Goal: Information Seeking & Learning: Understand process/instructions

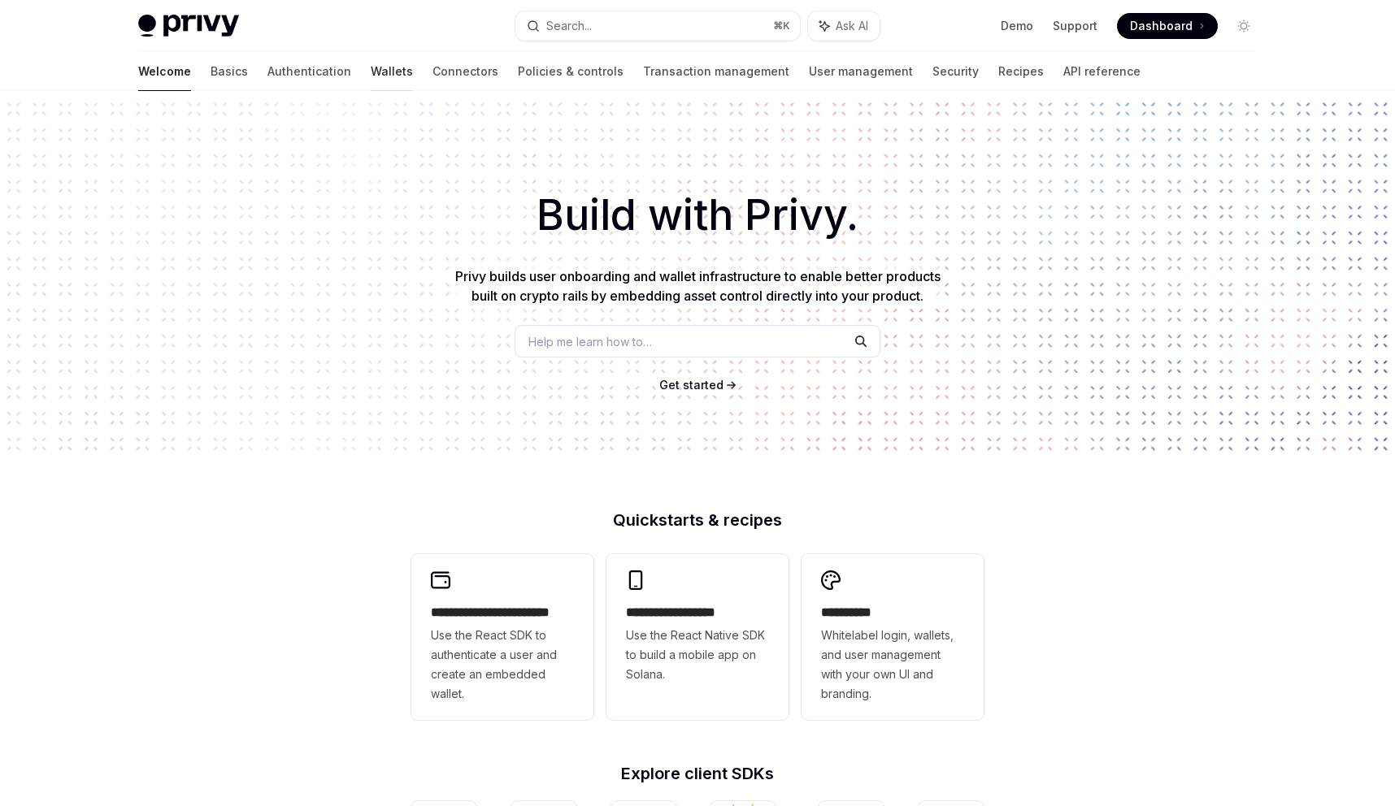
click at [371, 78] on link "Wallets" at bounding box center [392, 71] width 42 height 39
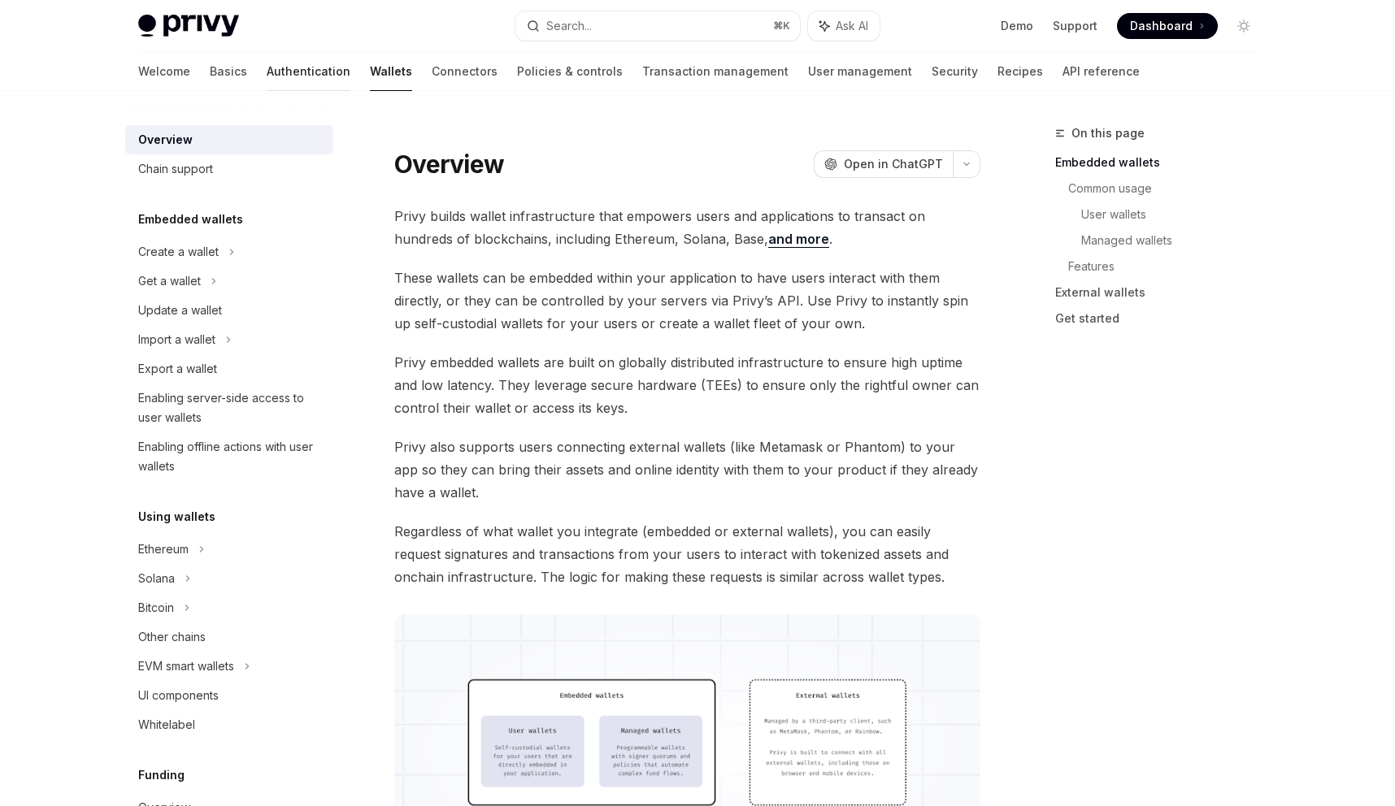
click at [267, 82] on link "Authentication" at bounding box center [309, 71] width 84 height 39
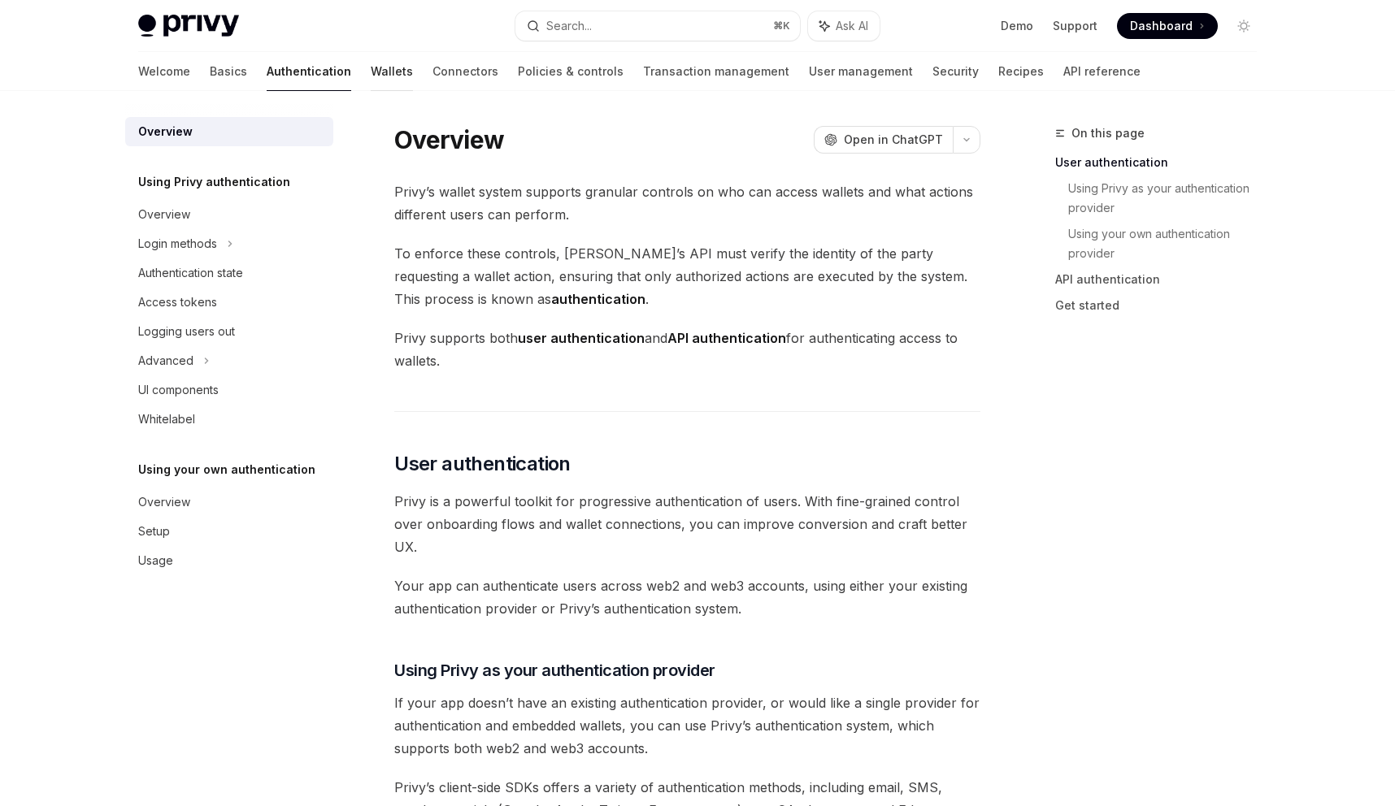
click at [371, 73] on link "Wallets" at bounding box center [392, 71] width 42 height 39
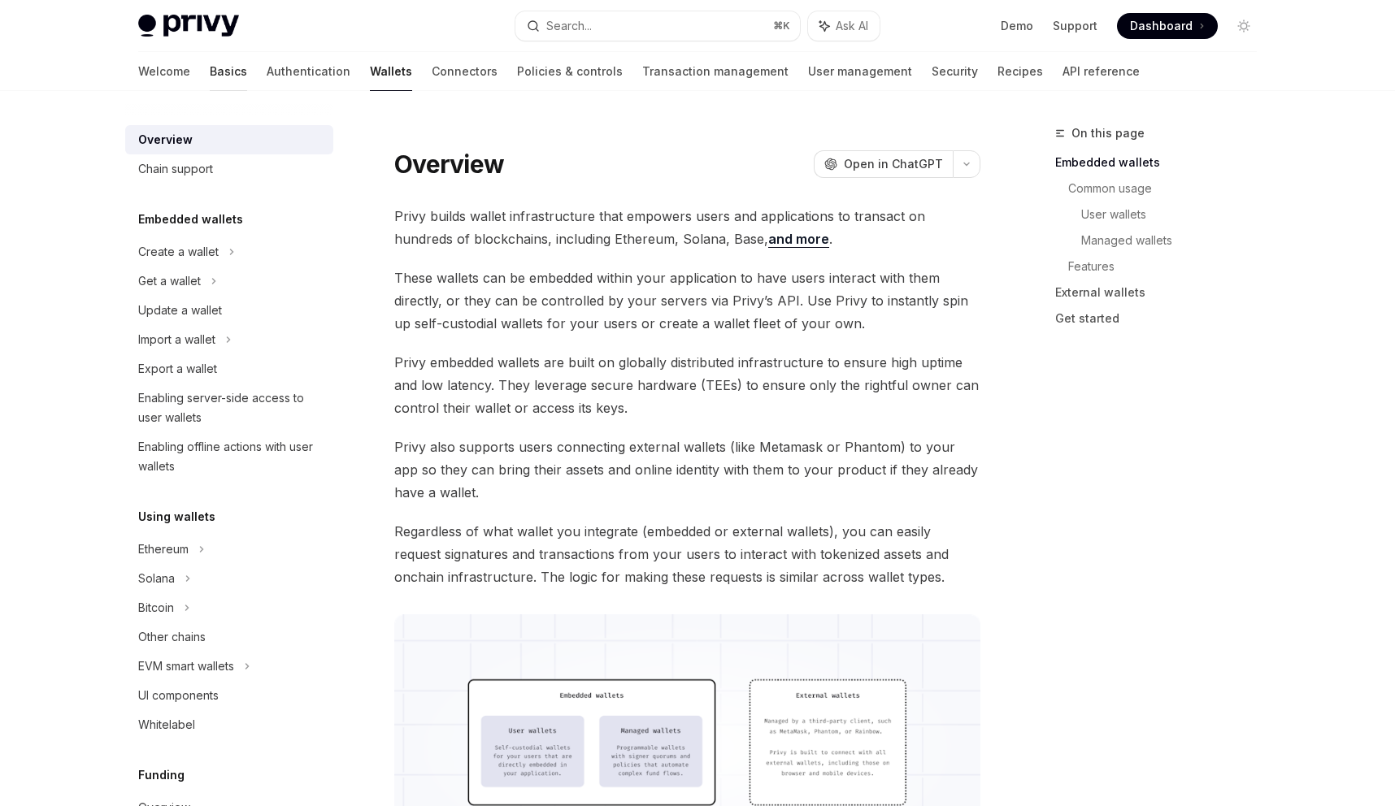
click at [210, 71] on link "Basics" at bounding box center [228, 71] width 37 height 39
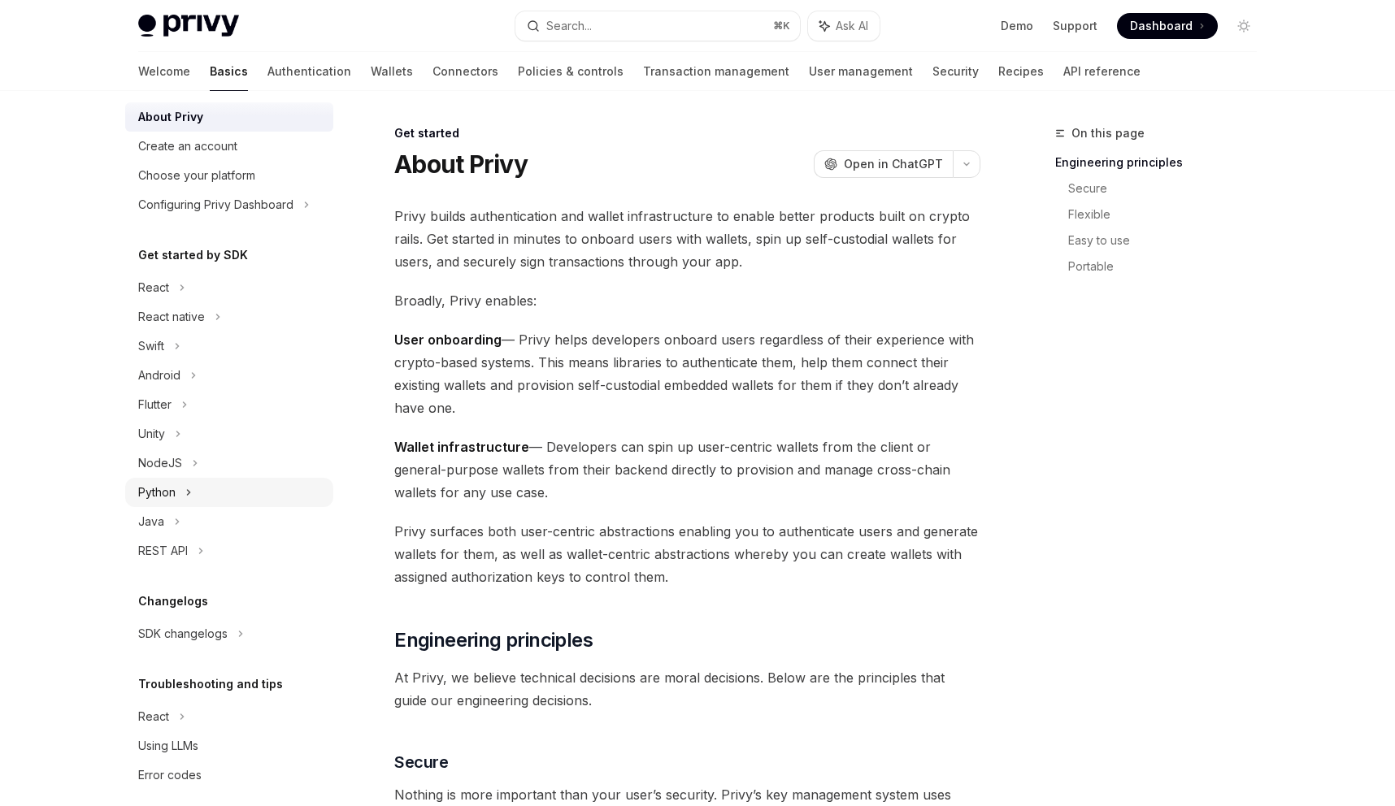
scroll to position [59, 0]
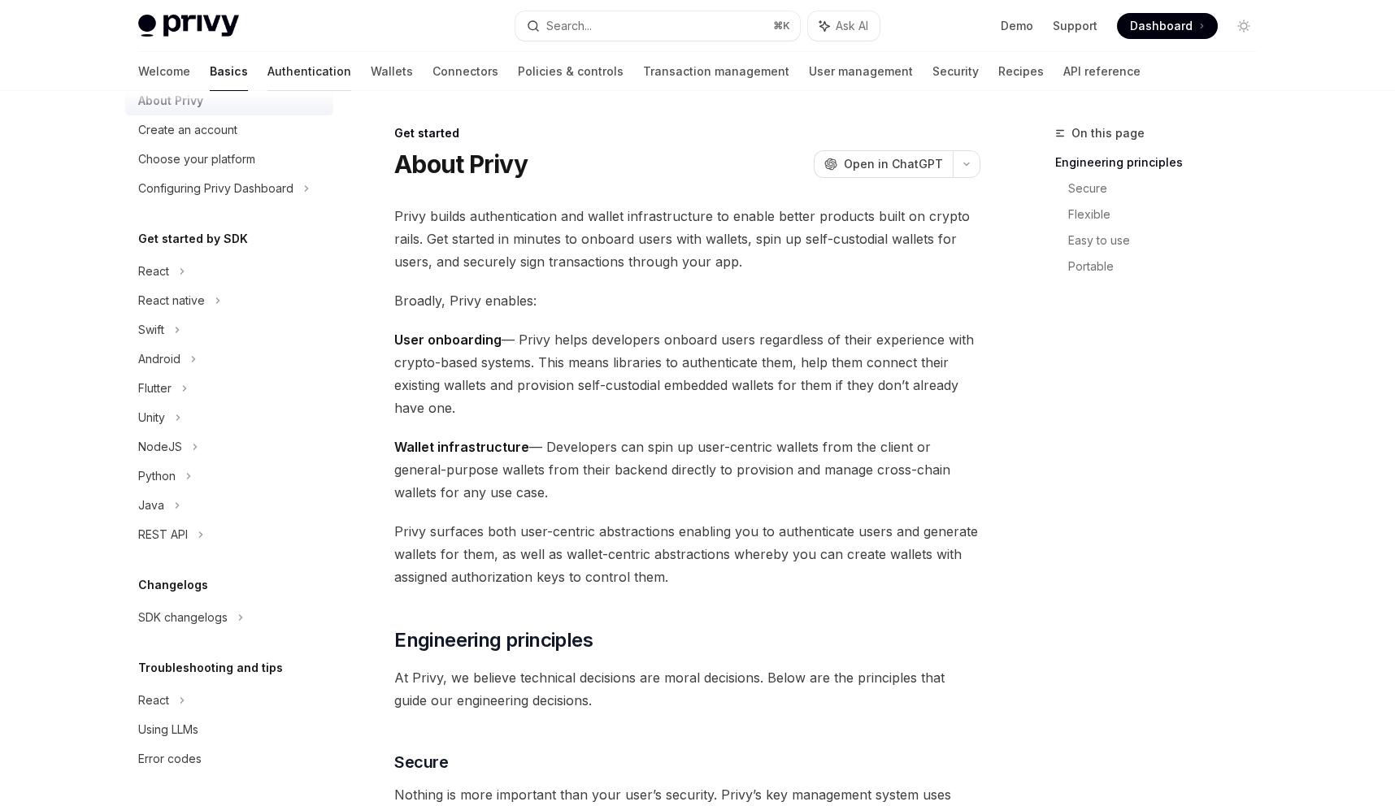
click at [267, 69] on link "Authentication" at bounding box center [309, 71] width 84 height 39
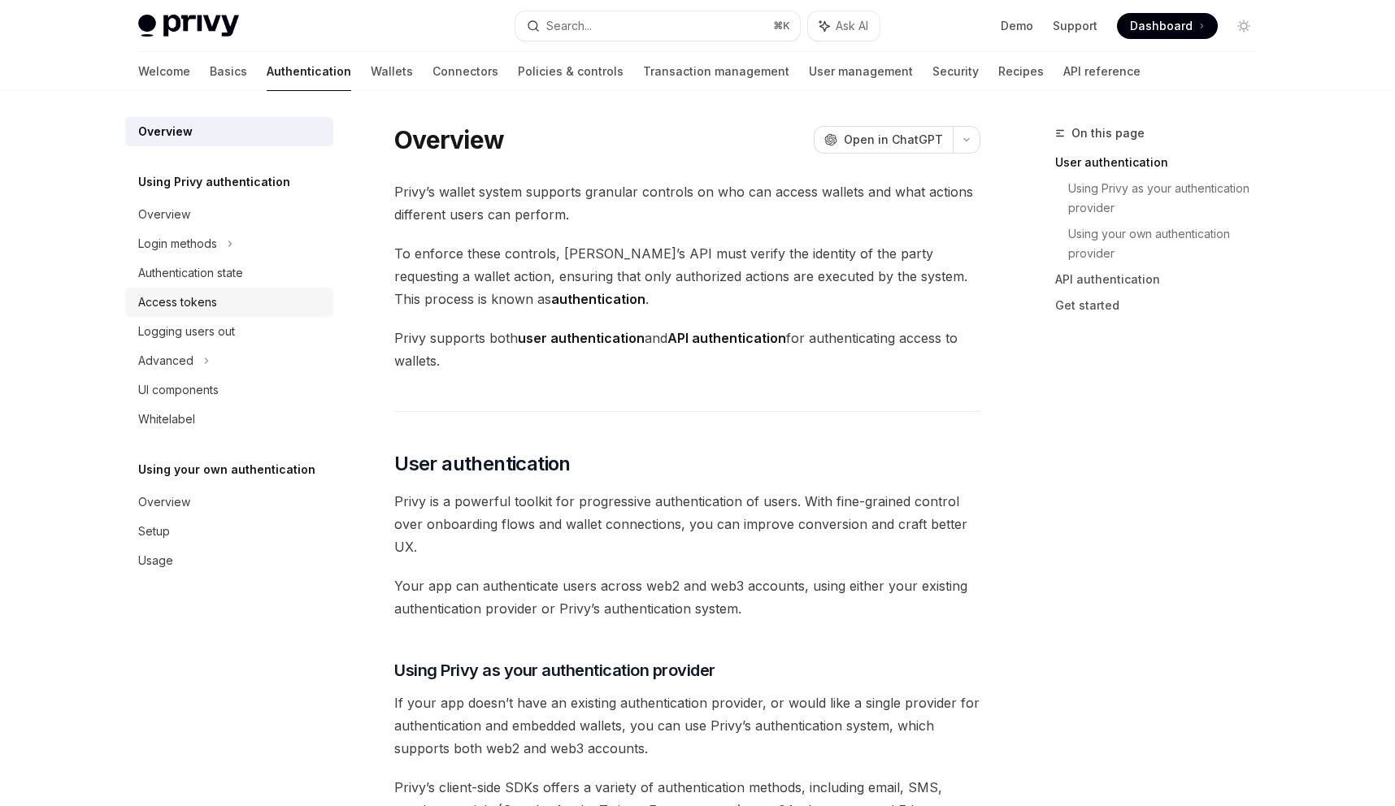
click at [219, 298] on div "Access tokens" at bounding box center [230, 303] width 185 height 20
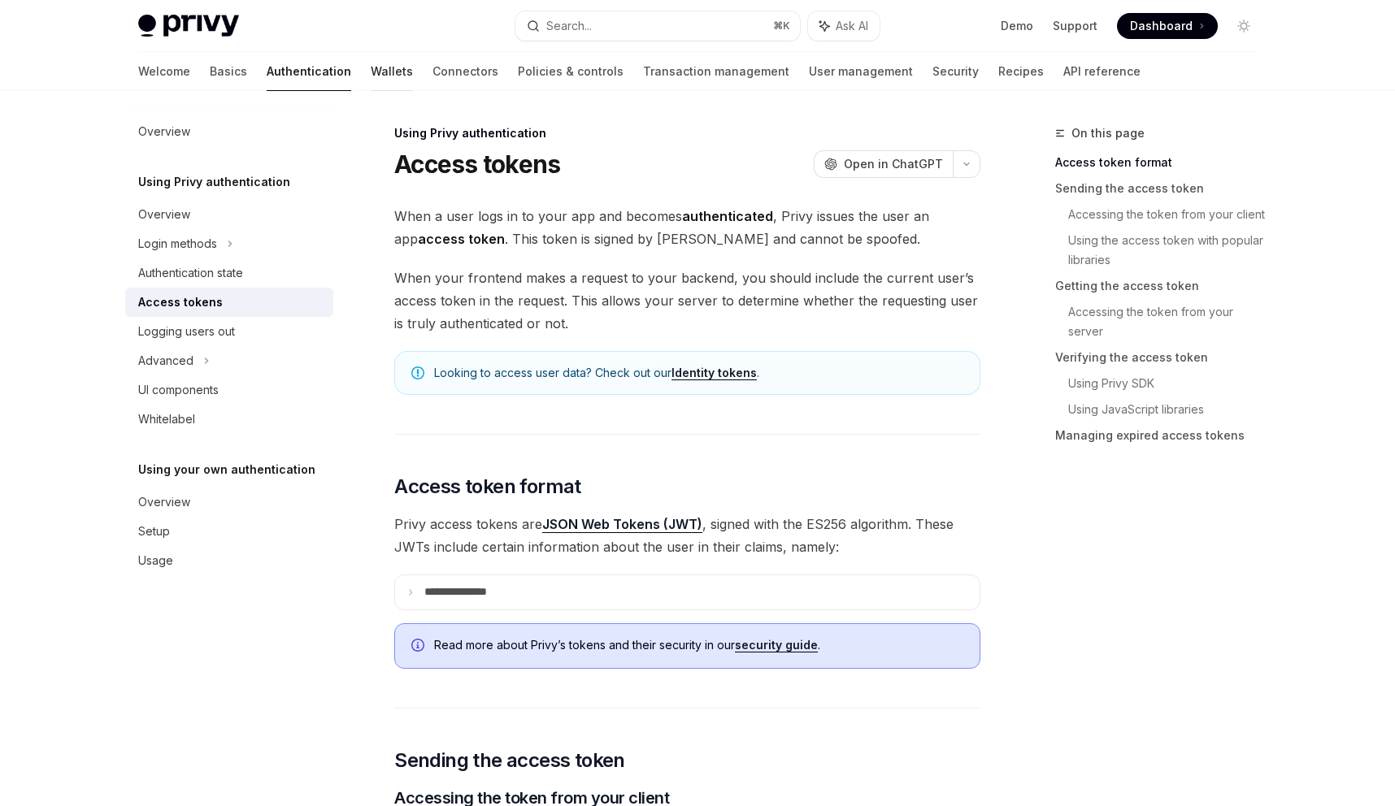
click at [371, 75] on link "Wallets" at bounding box center [392, 71] width 42 height 39
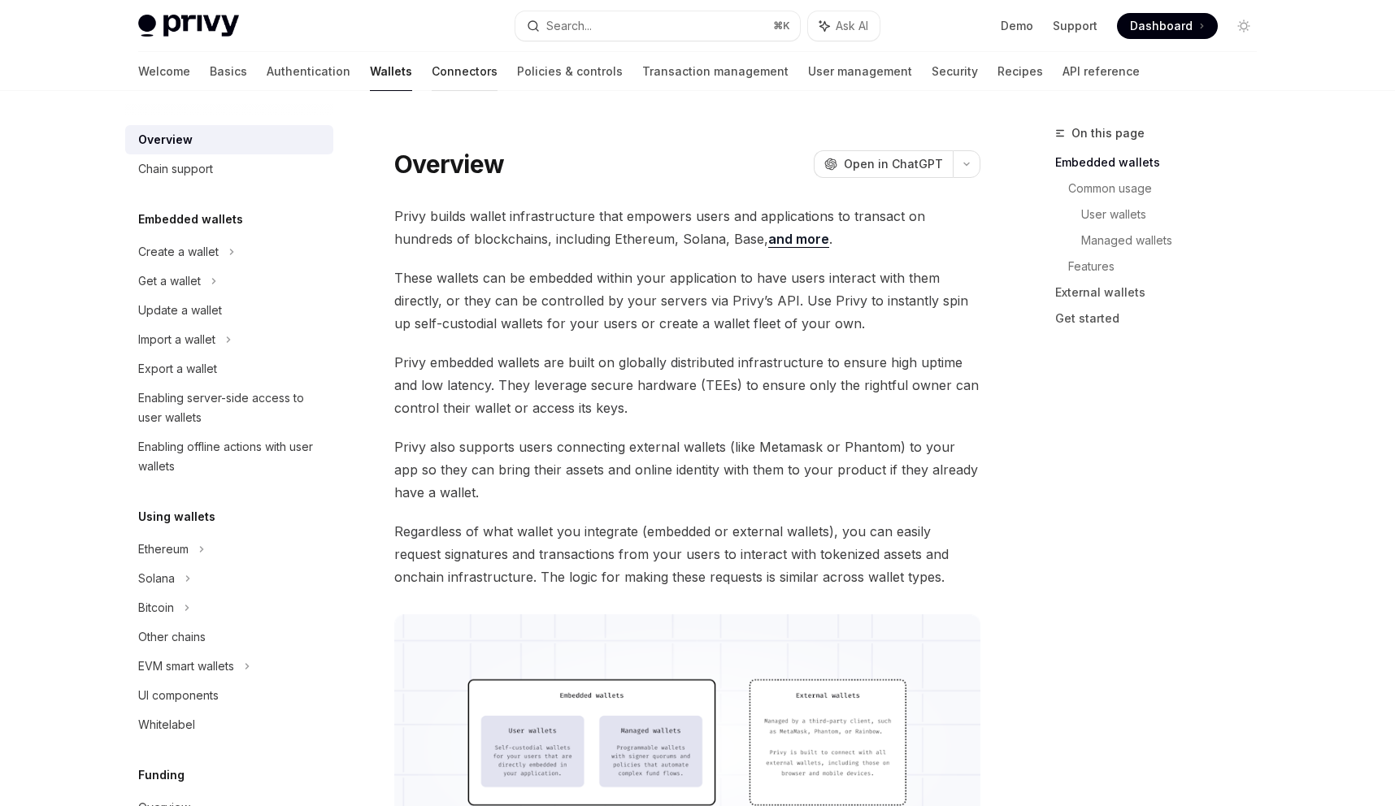
click at [432, 75] on link "Connectors" at bounding box center [465, 71] width 66 height 39
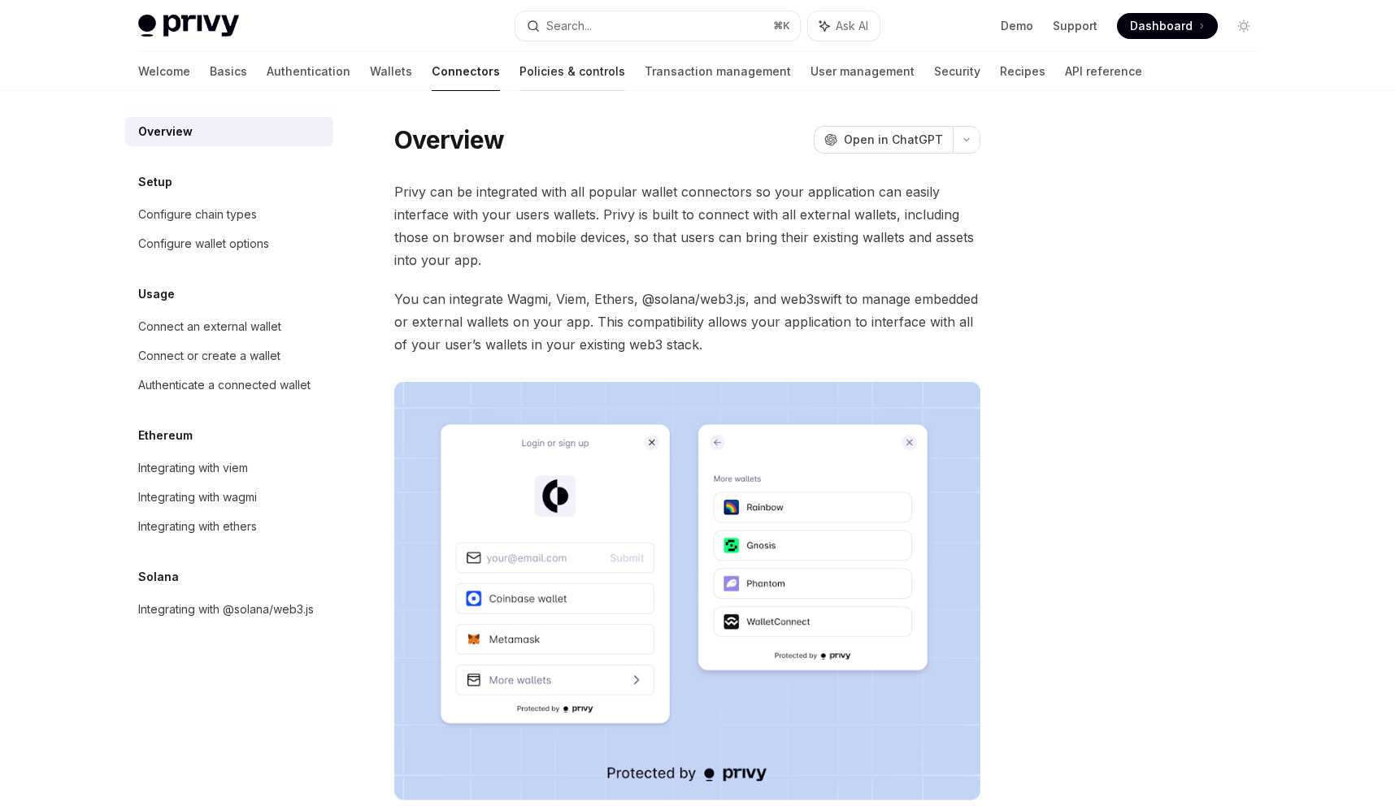
click at [519, 83] on link "Policies & controls" at bounding box center [572, 71] width 106 height 39
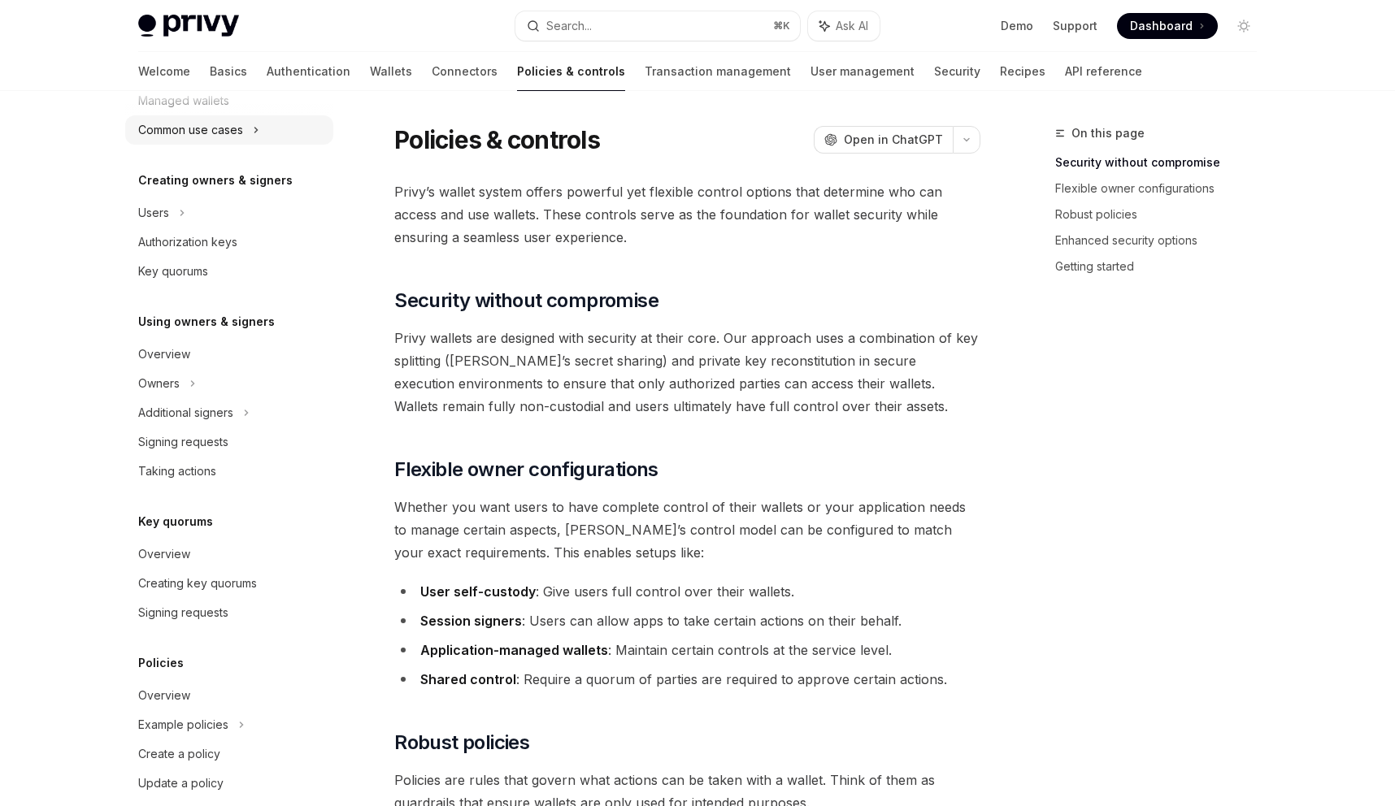
scroll to position [338, 0]
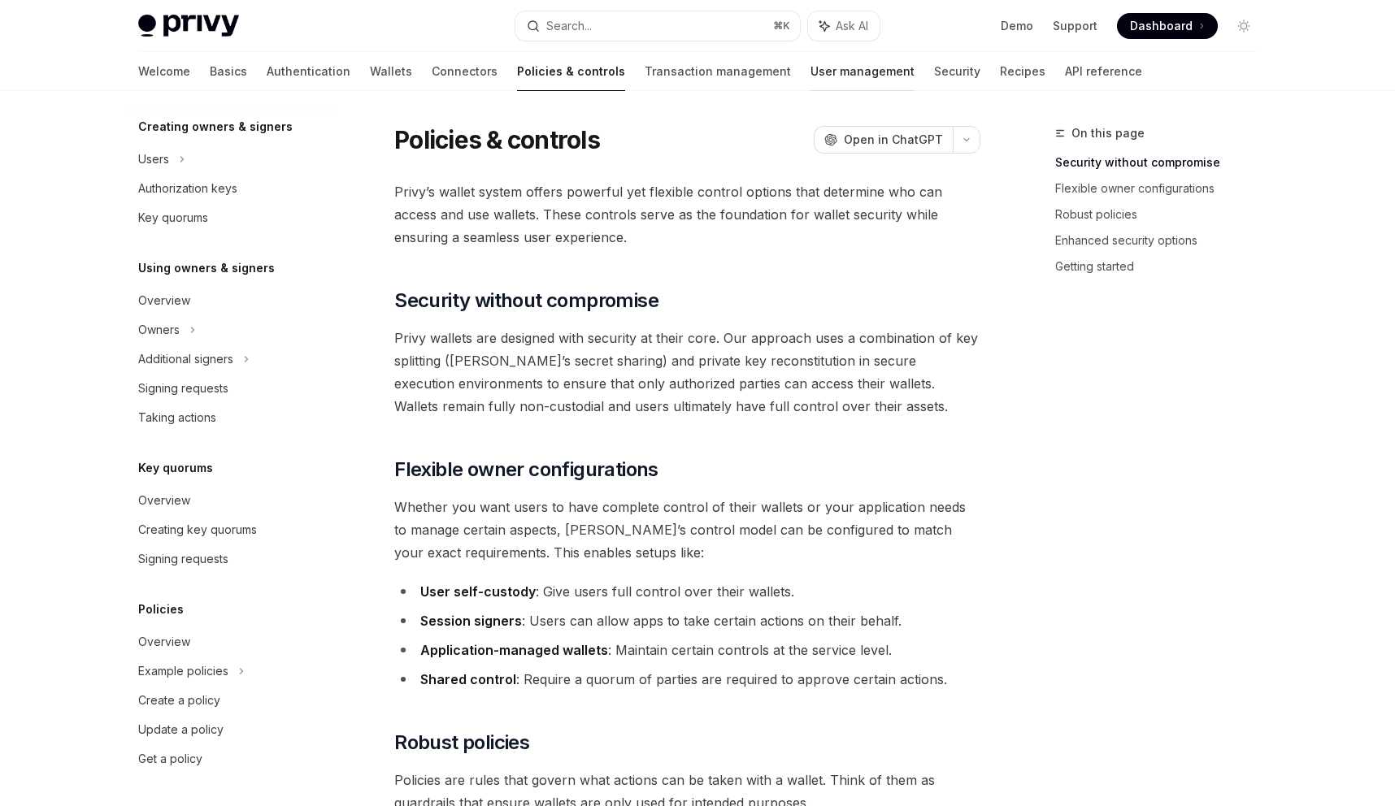
click at [810, 78] on link "User management" at bounding box center [862, 71] width 104 height 39
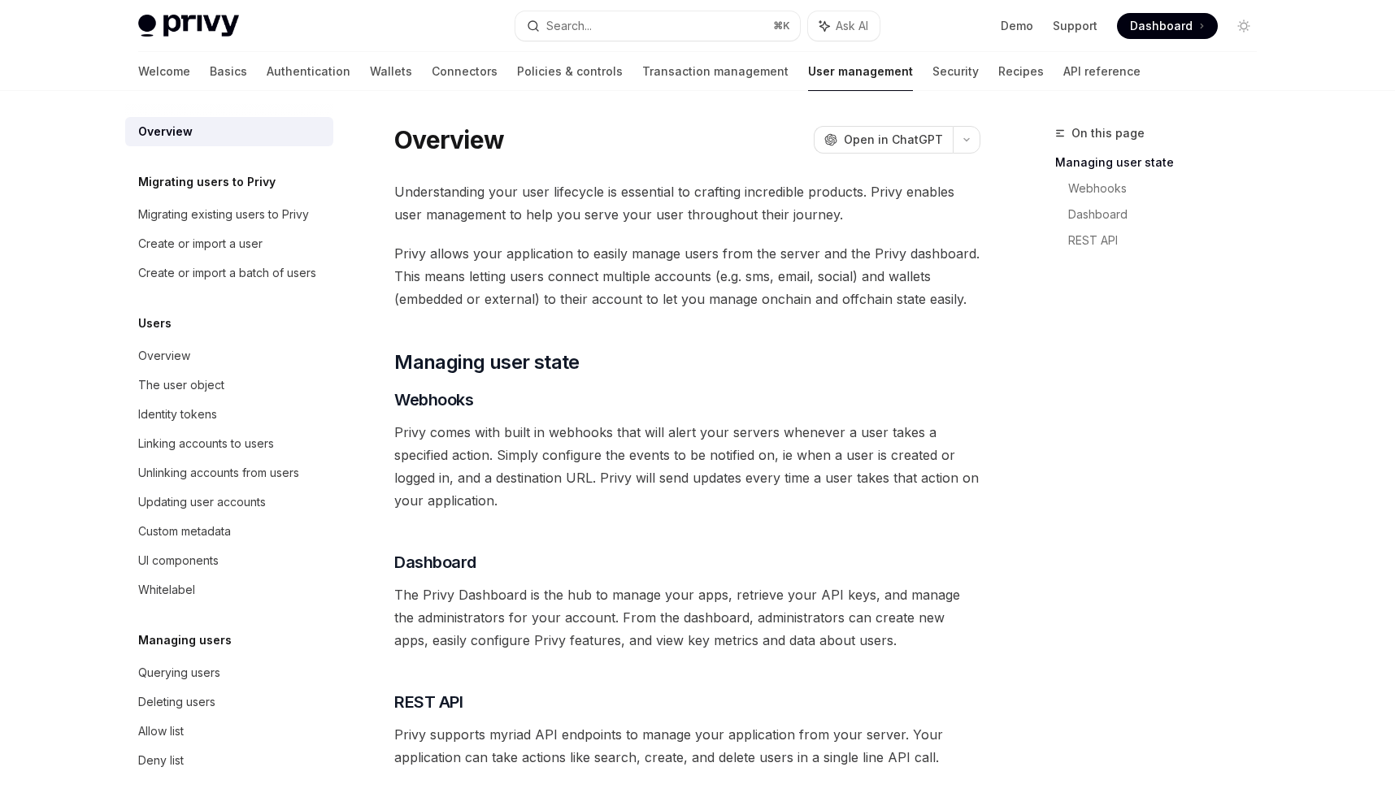
click at [336, 76] on div "Welcome Basics Authentication Wallets Connectors Policies & controls Transactio…" at bounding box center [639, 71] width 1002 height 39
click at [432, 77] on link "Connectors" at bounding box center [465, 71] width 66 height 39
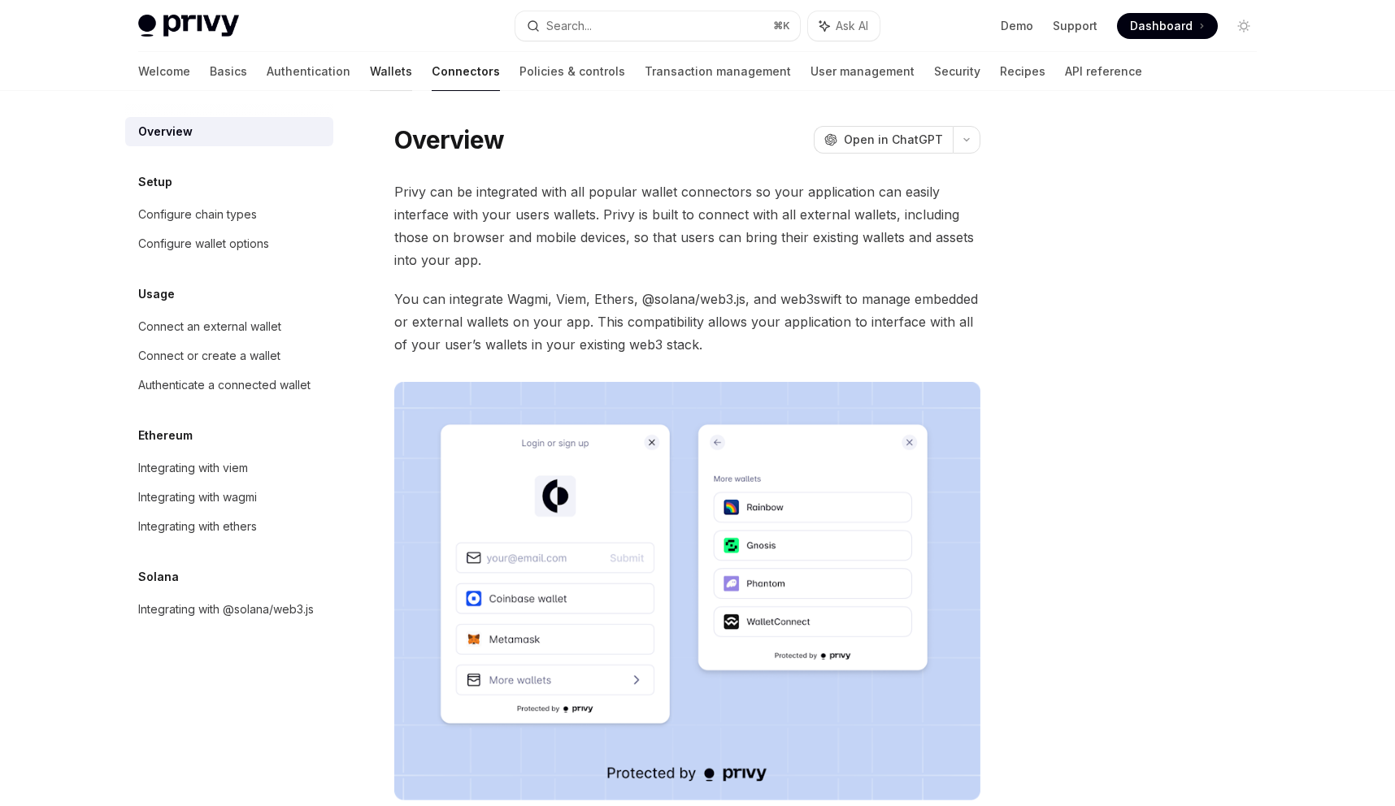
click at [370, 77] on link "Wallets" at bounding box center [391, 71] width 42 height 39
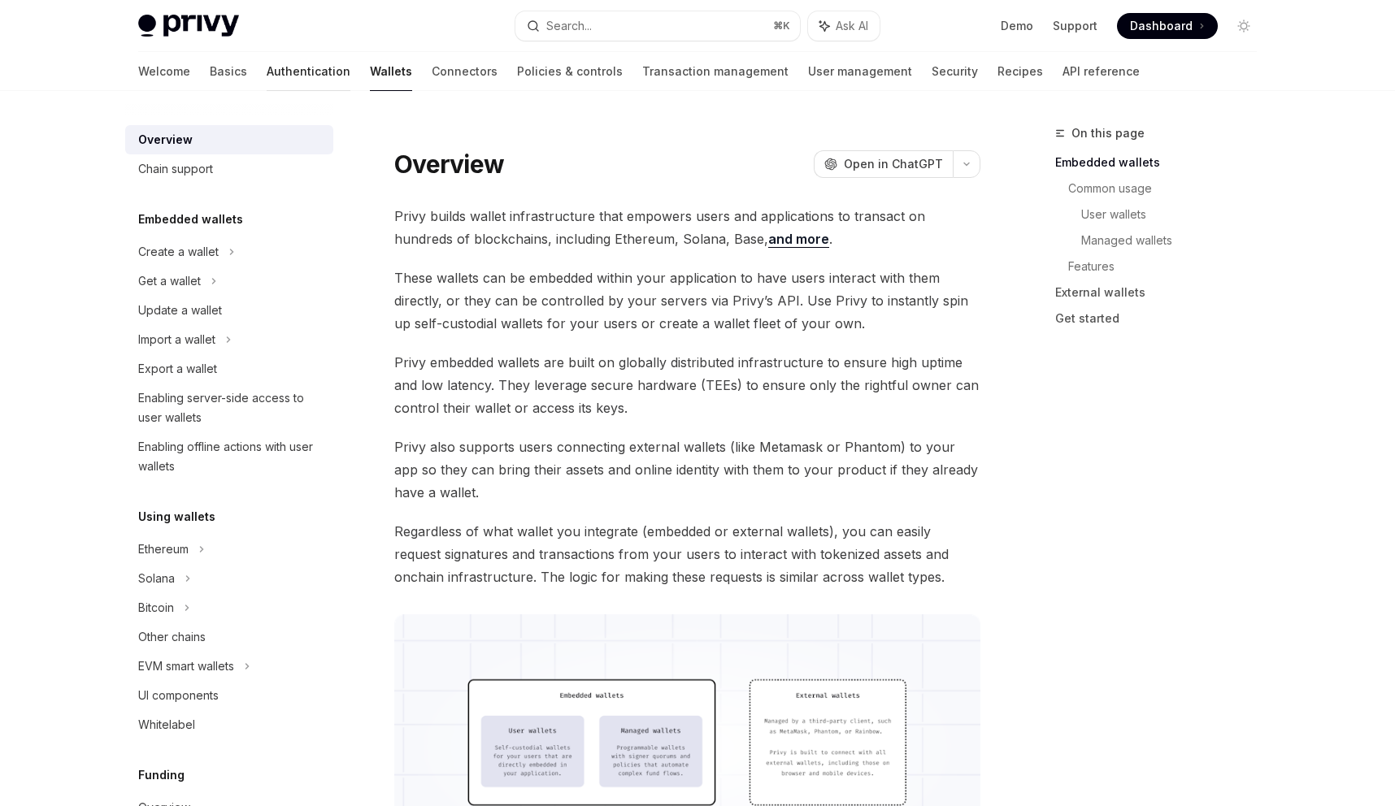
click at [267, 84] on link "Authentication" at bounding box center [309, 71] width 84 height 39
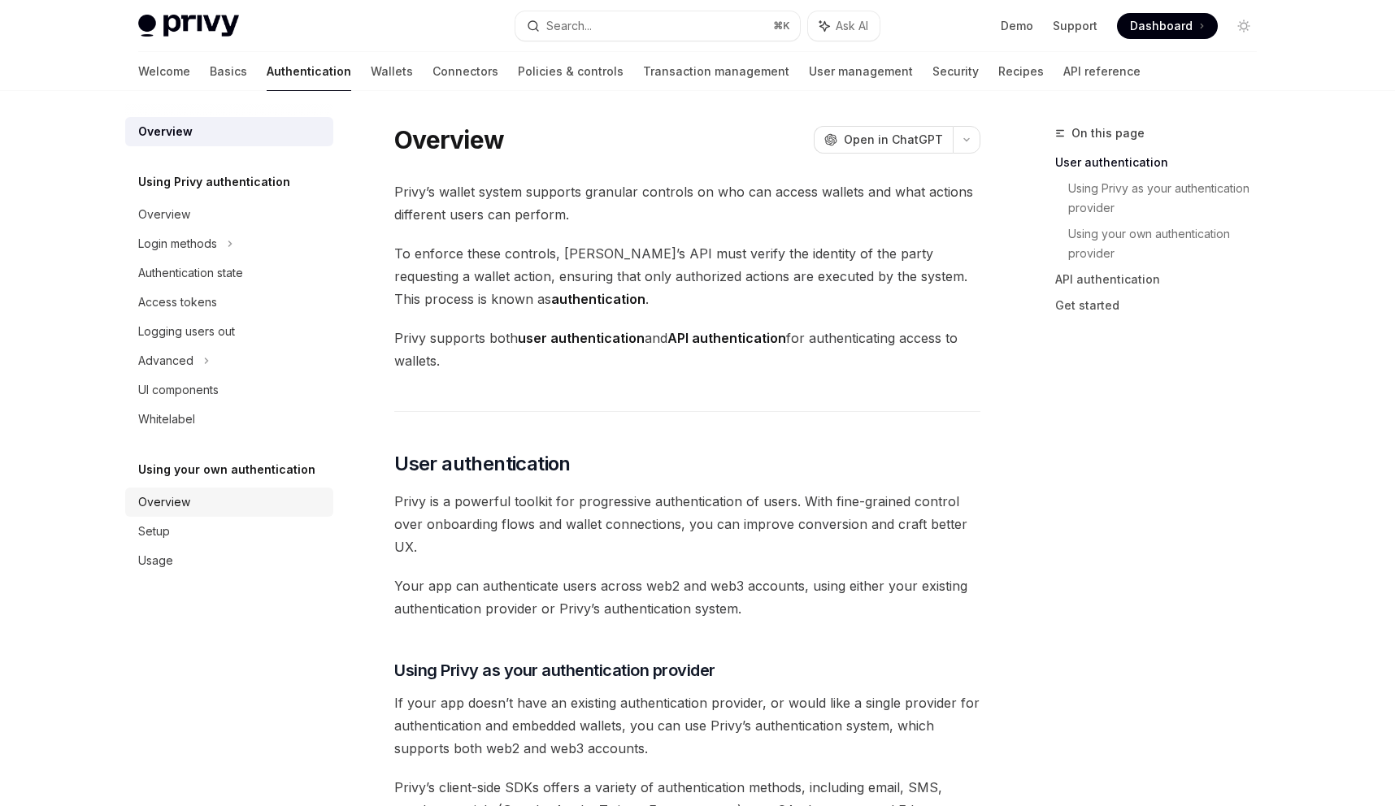
click at [237, 496] on div "Overview" at bounding box center [230, 503] width 185 height 20
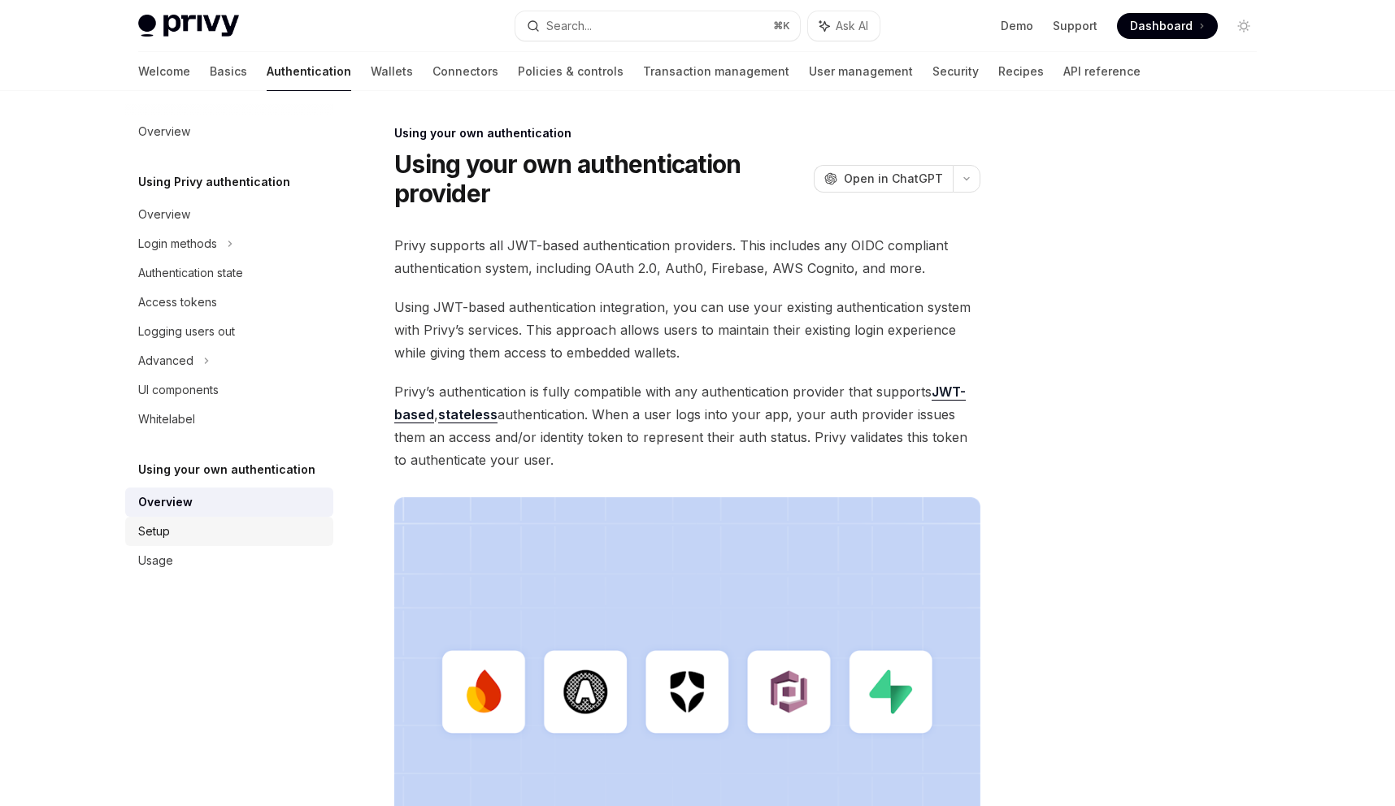
click at [232, 520] on link "Setup" at bounding box center [229, 531] width 208 height 29
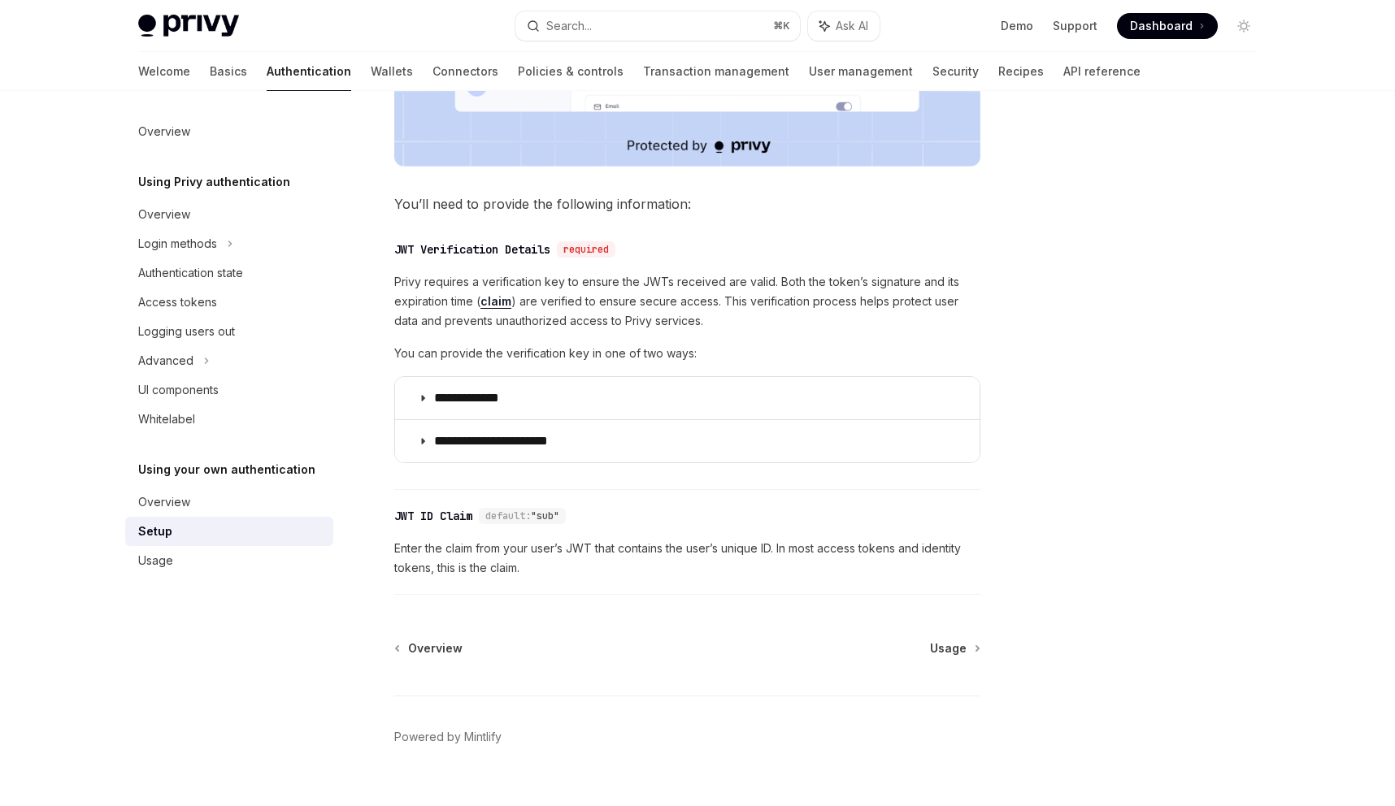
scroll to position [714, 0]
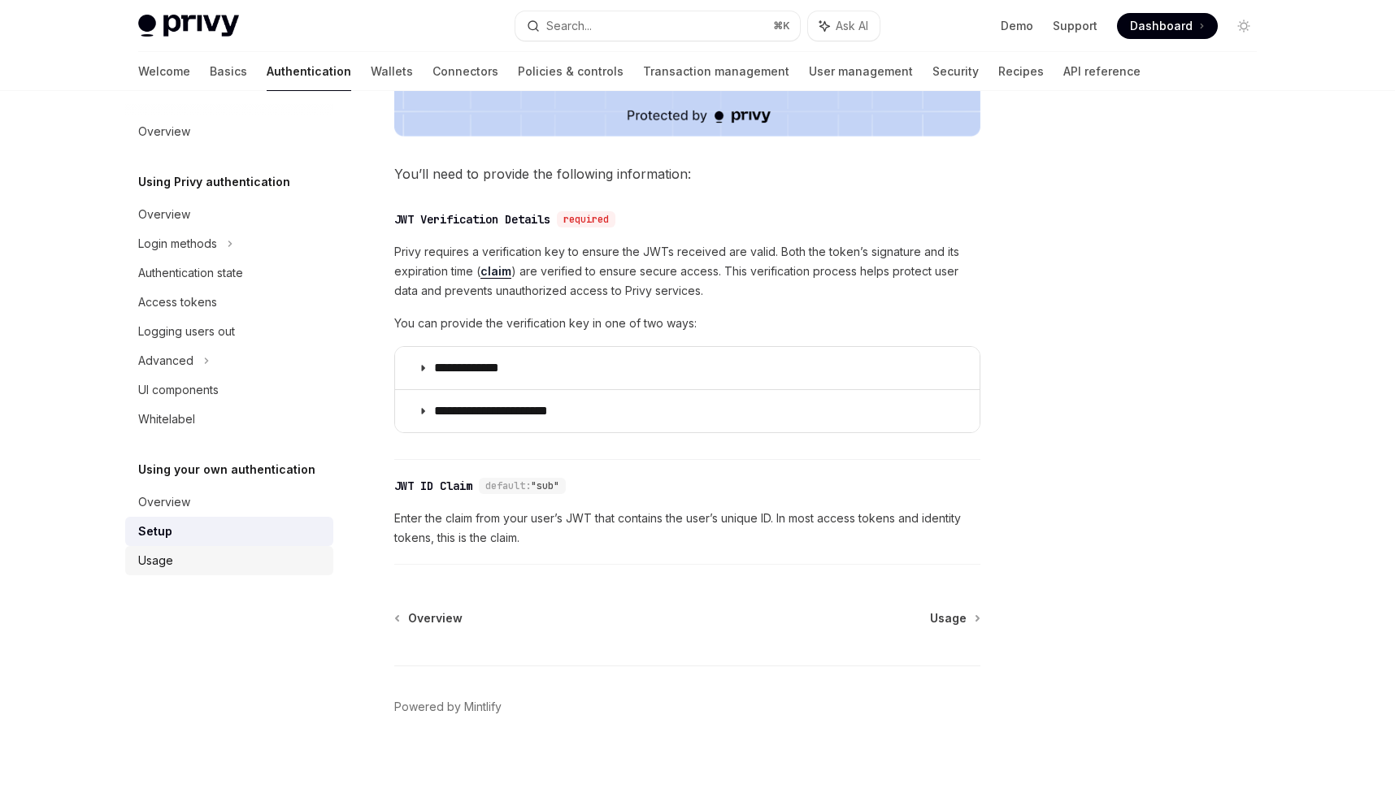
click at [247, 552] on div "Usage" at bounding box center [230, 561] width 185 height 20
type textarea "*"
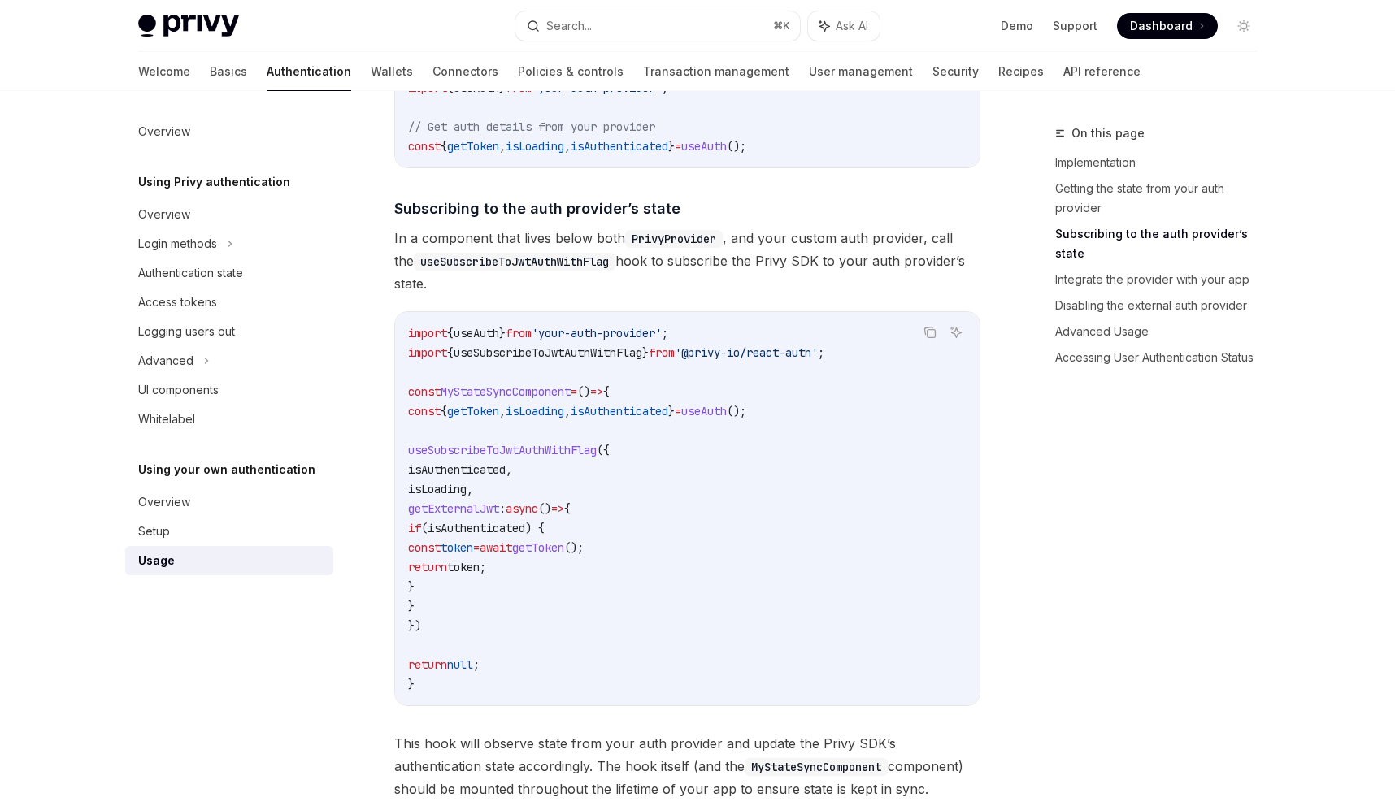
scroll to position [569, 0]
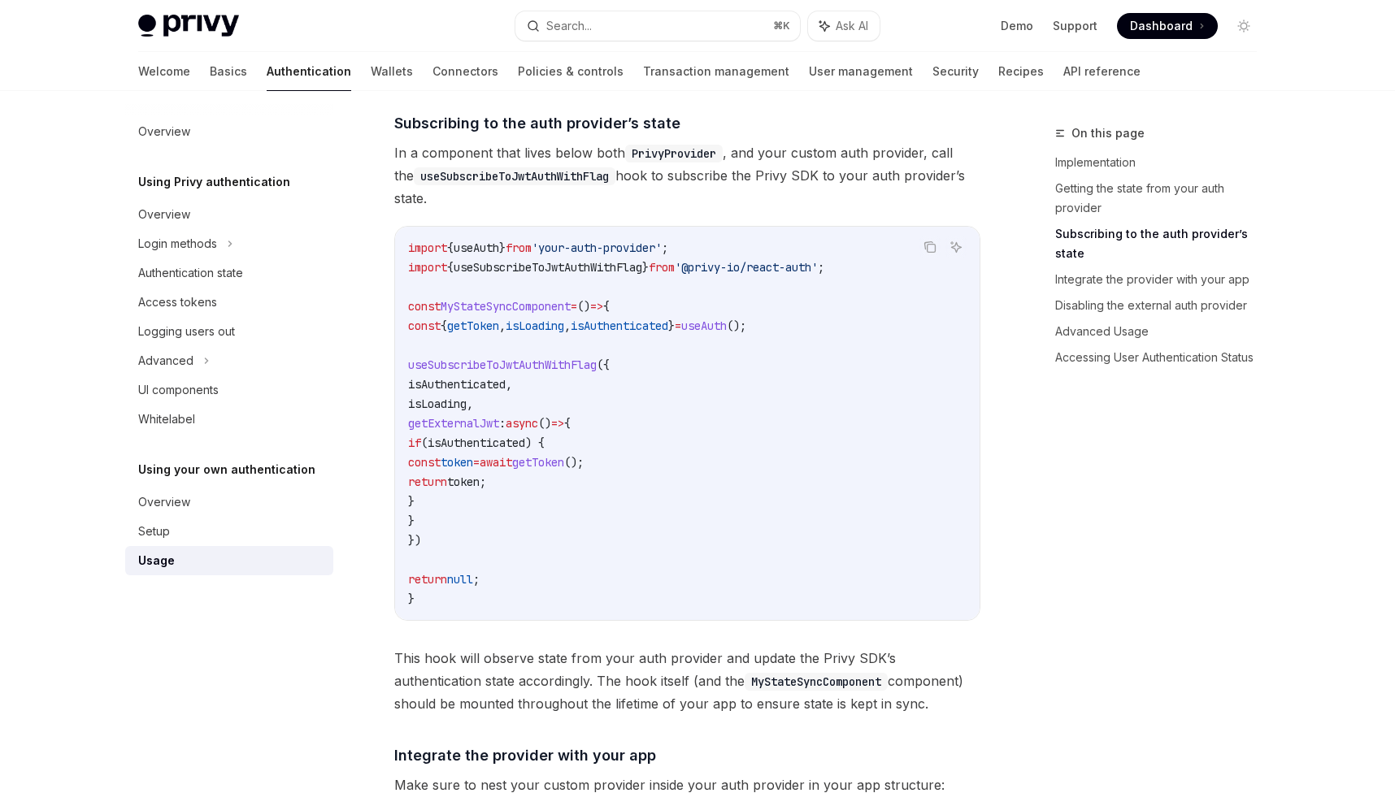
click at [499, 427] on span "getExternalJwt" at bounding box center [453, 423] width 91 height 15
click at [525, 441] on span "isAuthenticated" at bounding box center [477, 443] width 98 height 15
click at [480, 486] on span "token" at bounding box center [463, 482] width 33 height 15
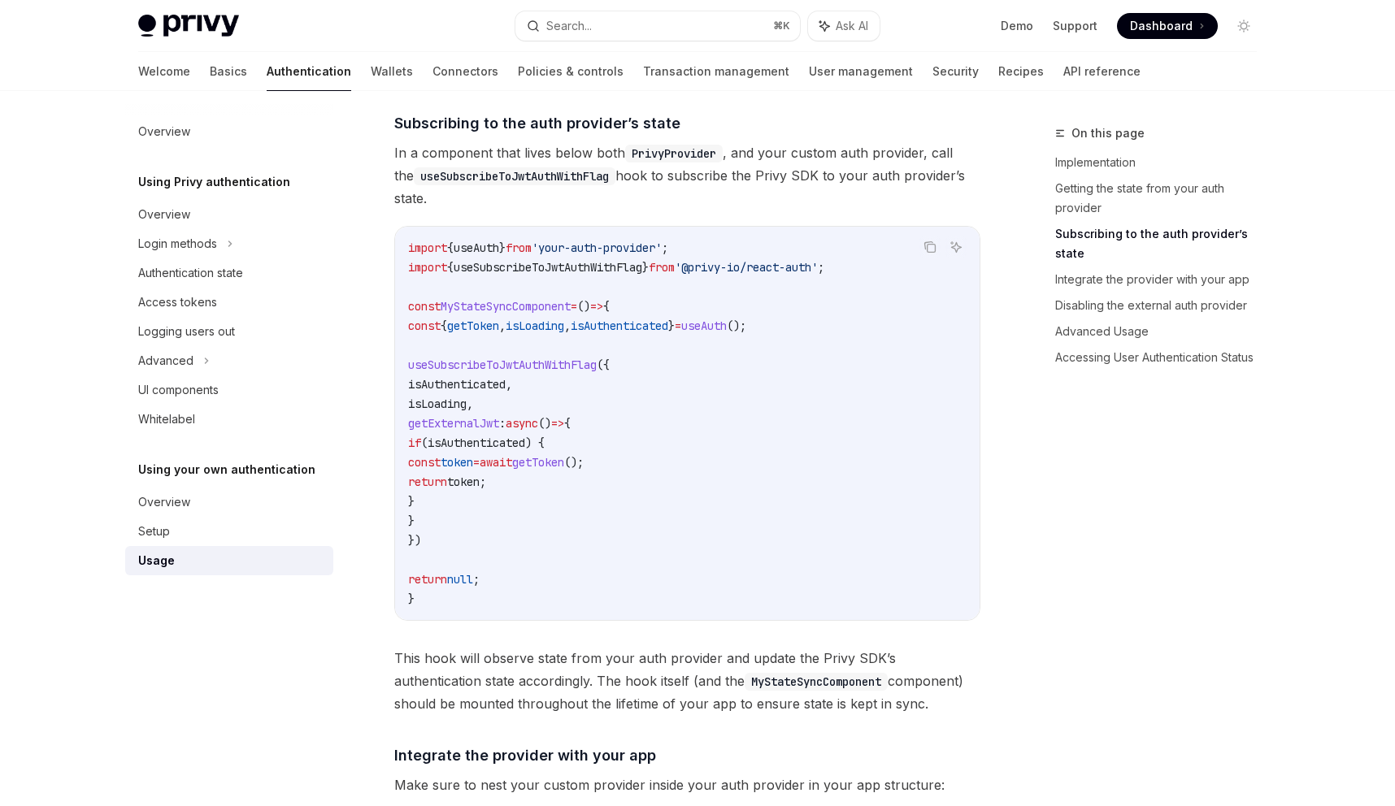
click at [480, 486] on span "token" at bounding box center [463, 482] width 33 height 15
click at [447, 475] on span "return" at bounding box center [427, 482] width 39 height 15
drag, startPoint x: 463, startPoint y: 432, endPoint x: 523, endPoint y: 526, distance: 112.3
click at [523, 526] on code "import { useAuth } from 'your-auth-provider' ; import { useSubscribeToJwtAuthWi…" at bounding box center [687, 423] width 558 height 371
click at [519, 369] on span "useSubscribeToJwtAuthWithFlag" at bounding box center [502, 365] width 189 height 15
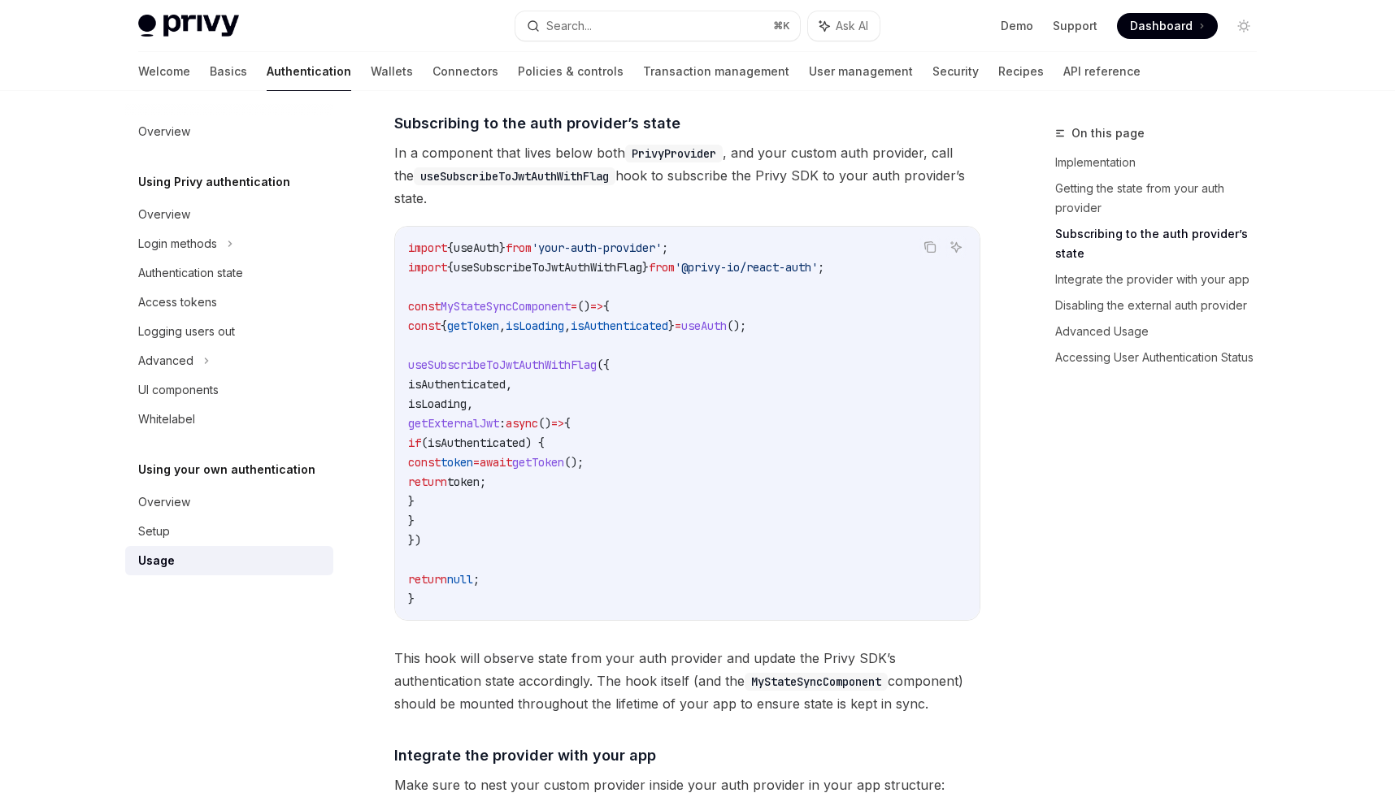
click at [519, 369] on span "useSubscribeToJwtAuthWithFlag" at bounding box center [502, 365] width 189 height 15
click at [518, 375] on code "import { useAuth } from 'your-auth-provider' ; import { useSubscribeToJwtAuthWi…" at bounding box center [687, 423] width 558 height 371
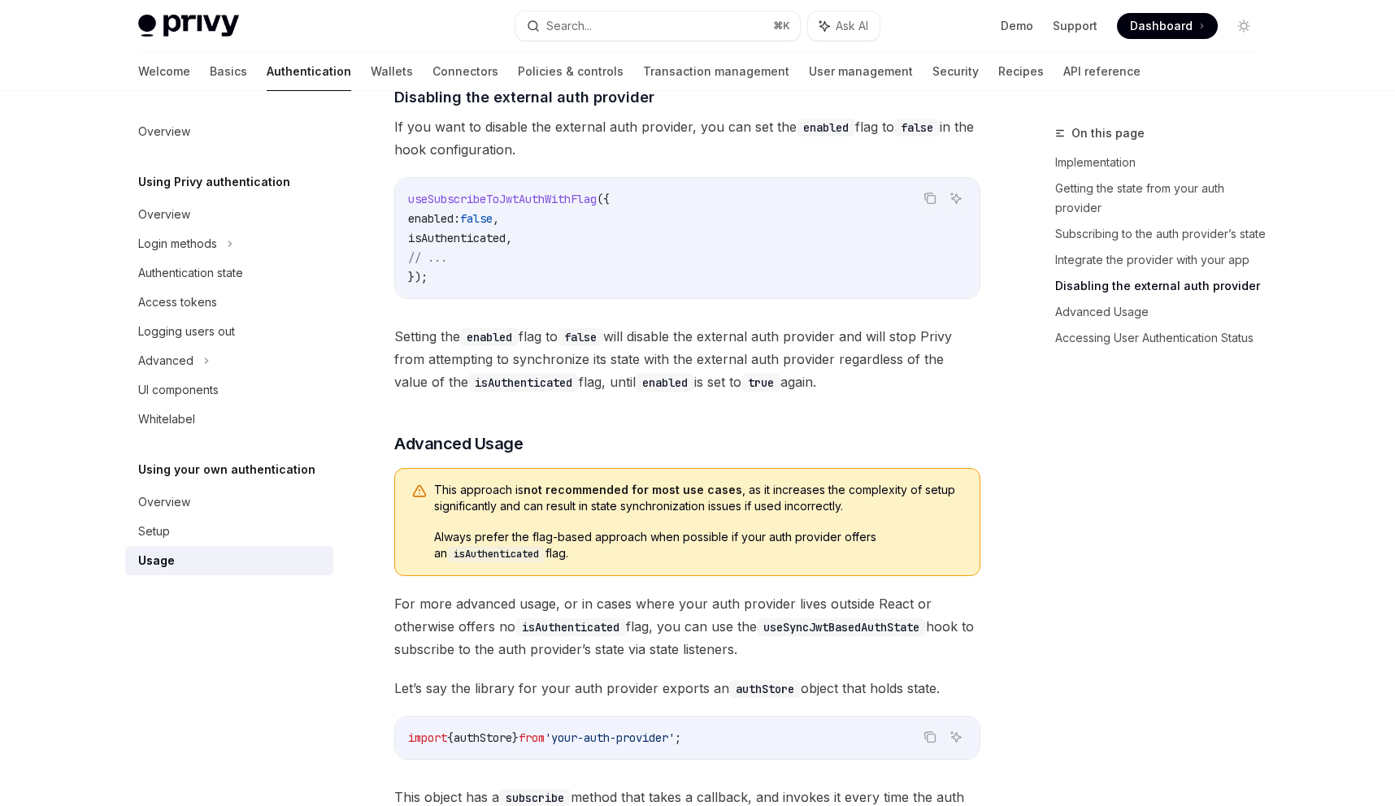
scroll to position [1662, 0]
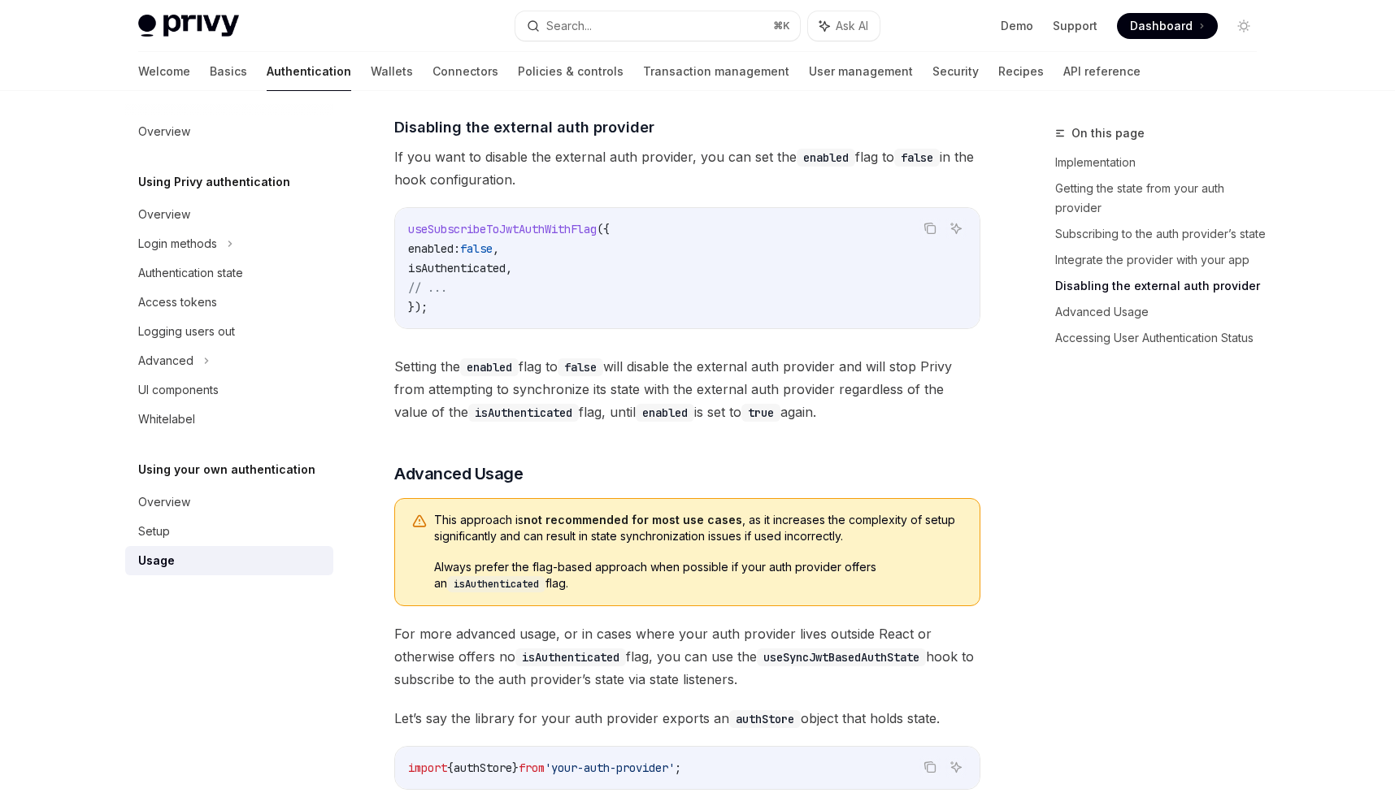
click at [486, 245] on code "useSubscribeToJwtAuthWithFlag ({ enabled: false , isAuthenticated , // ... });" at bounding box center [687, 268] width 558 height 98
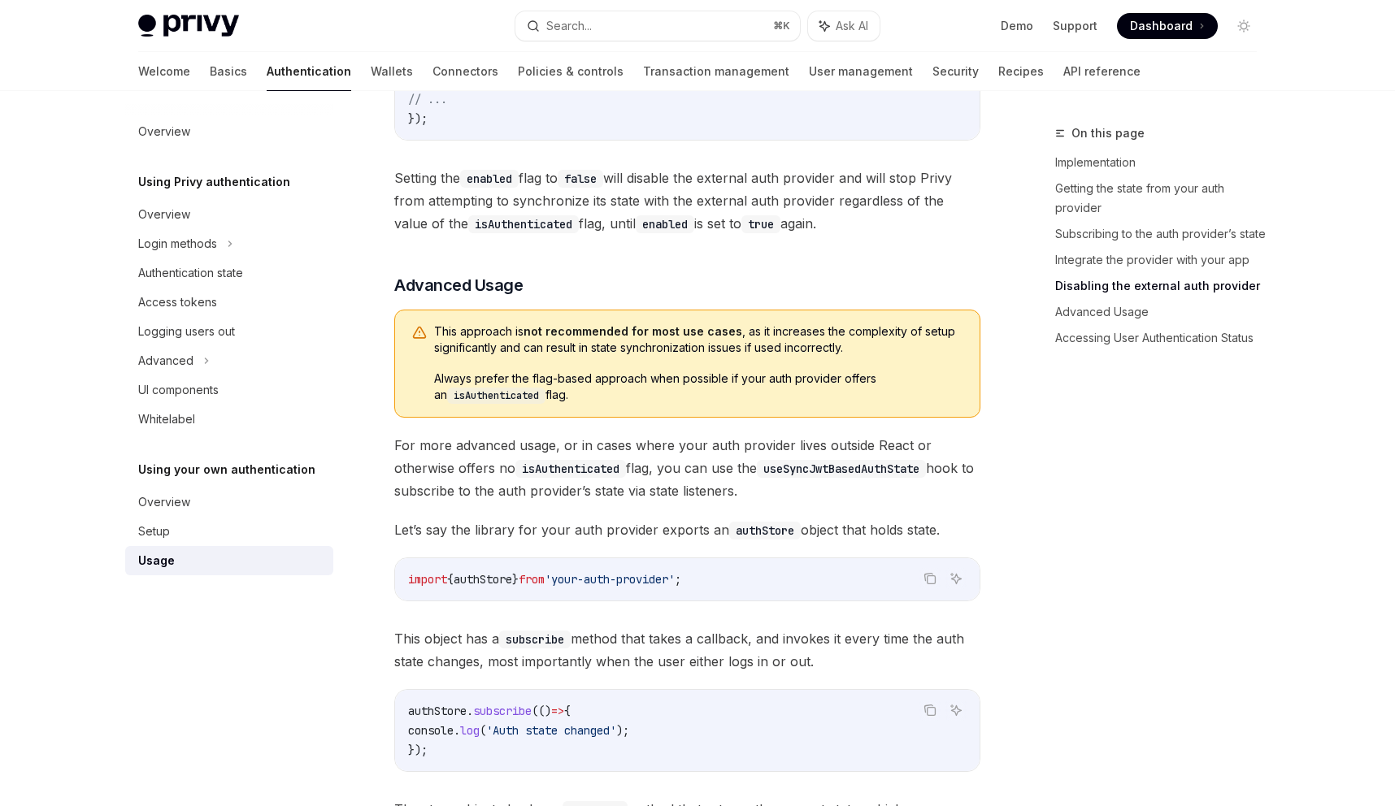
scroll to position [1931, 0]
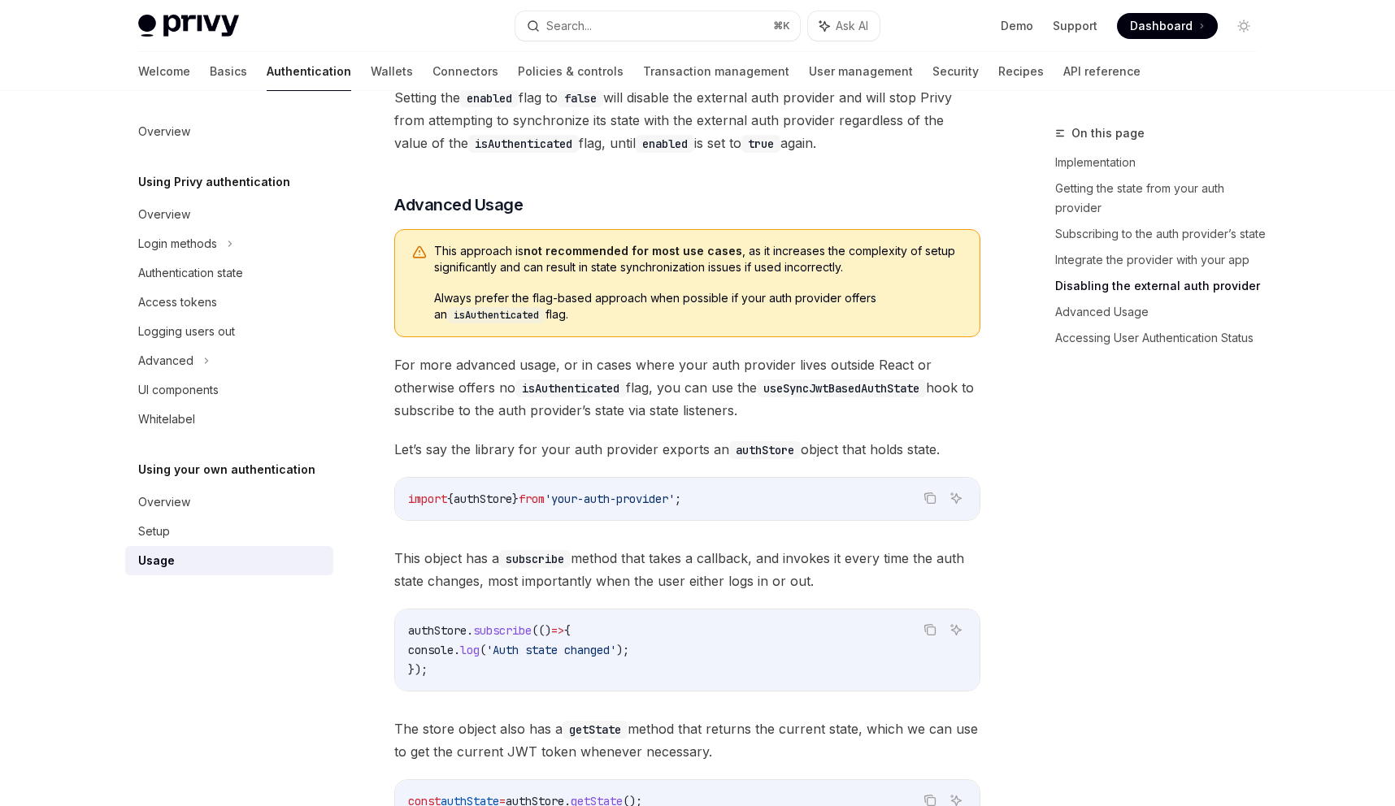
click at [485, 258] on span "This approach is not recommended for most use cases , as it increases the compl…" at bounding box center [698, 259] width 529 height 33
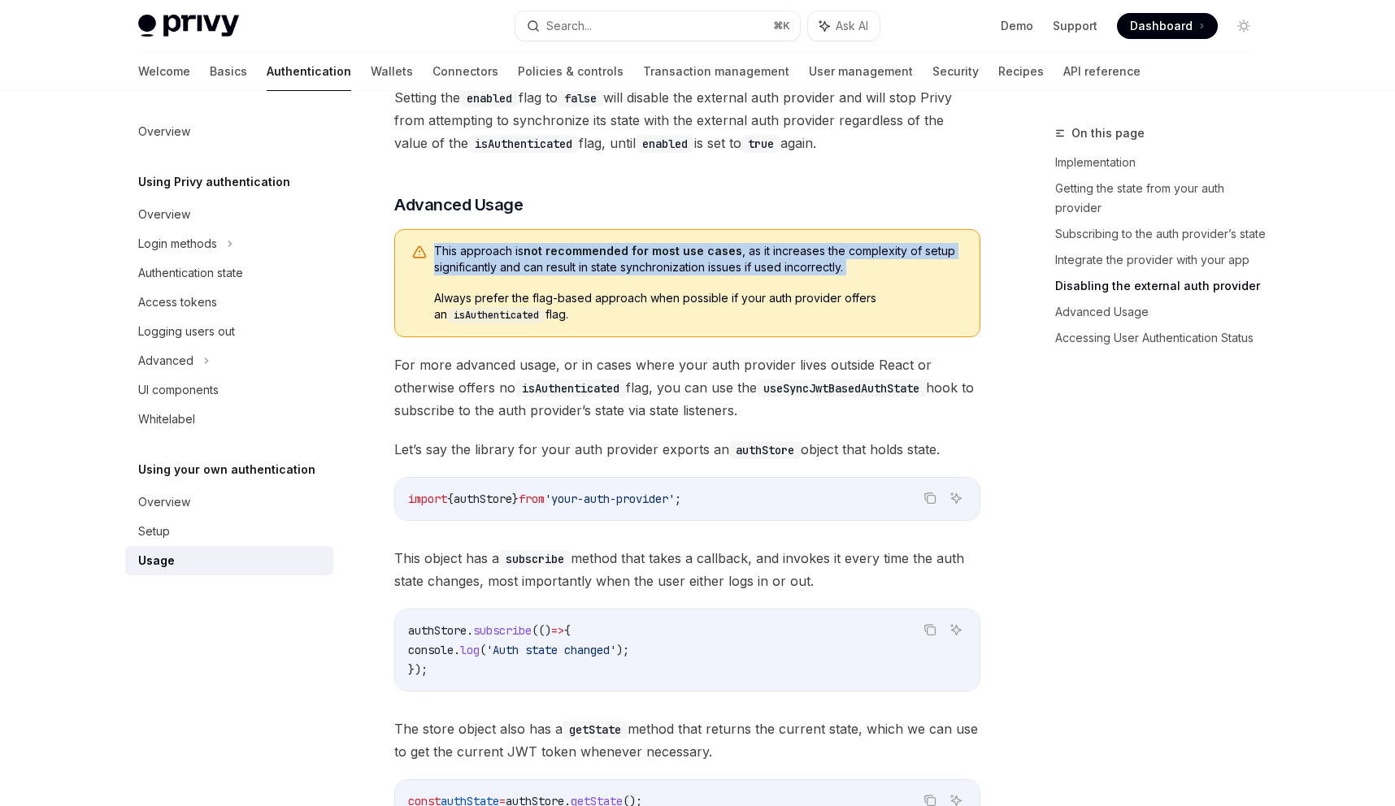
click at [485, 258] on span "This approach is not recommended for most use cases , as it increases the compl…" at bounding box center [698, 259] width 529 height 33
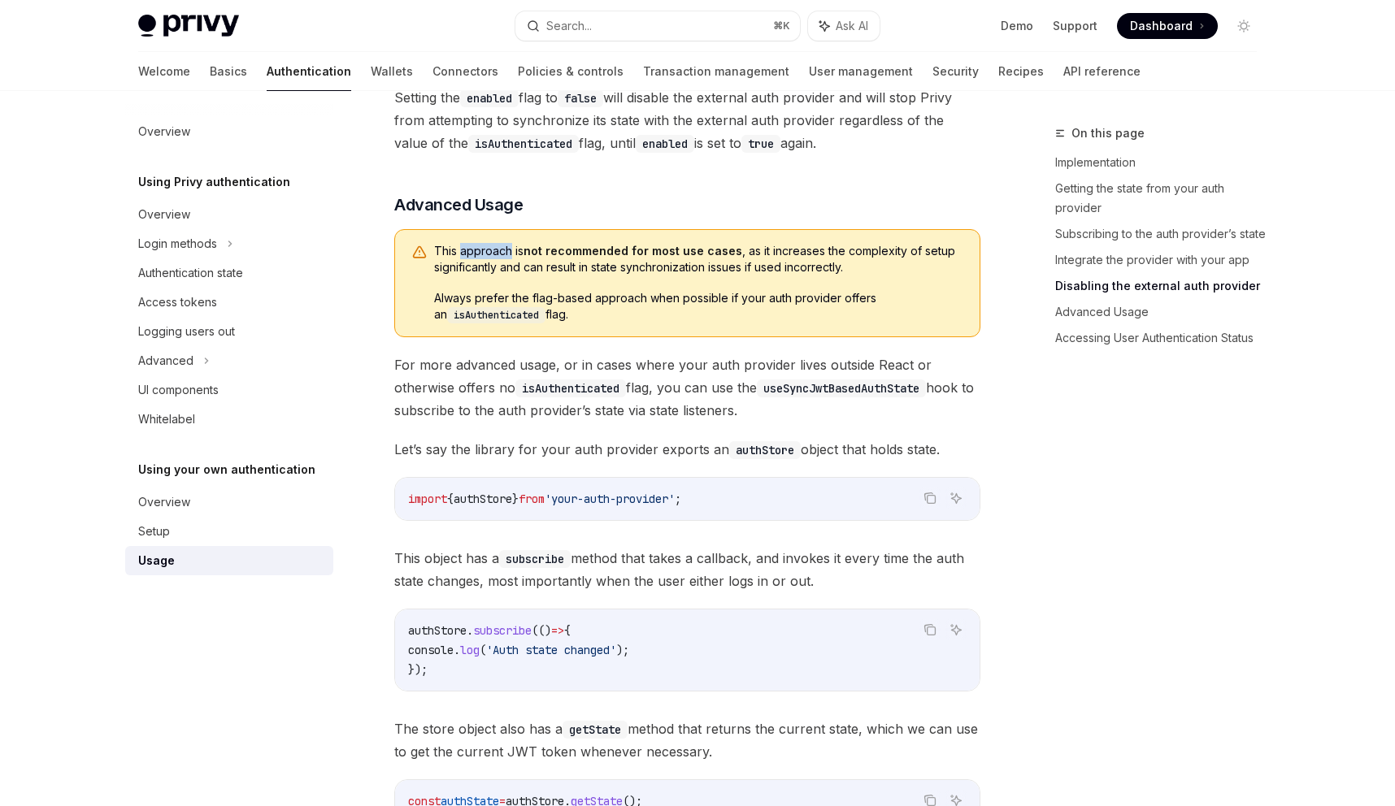
click at [485, 258] on span "This approach is not recommended for most use cases , as it increases the compl…" at bounding box center [698, 259] width 529 height 33
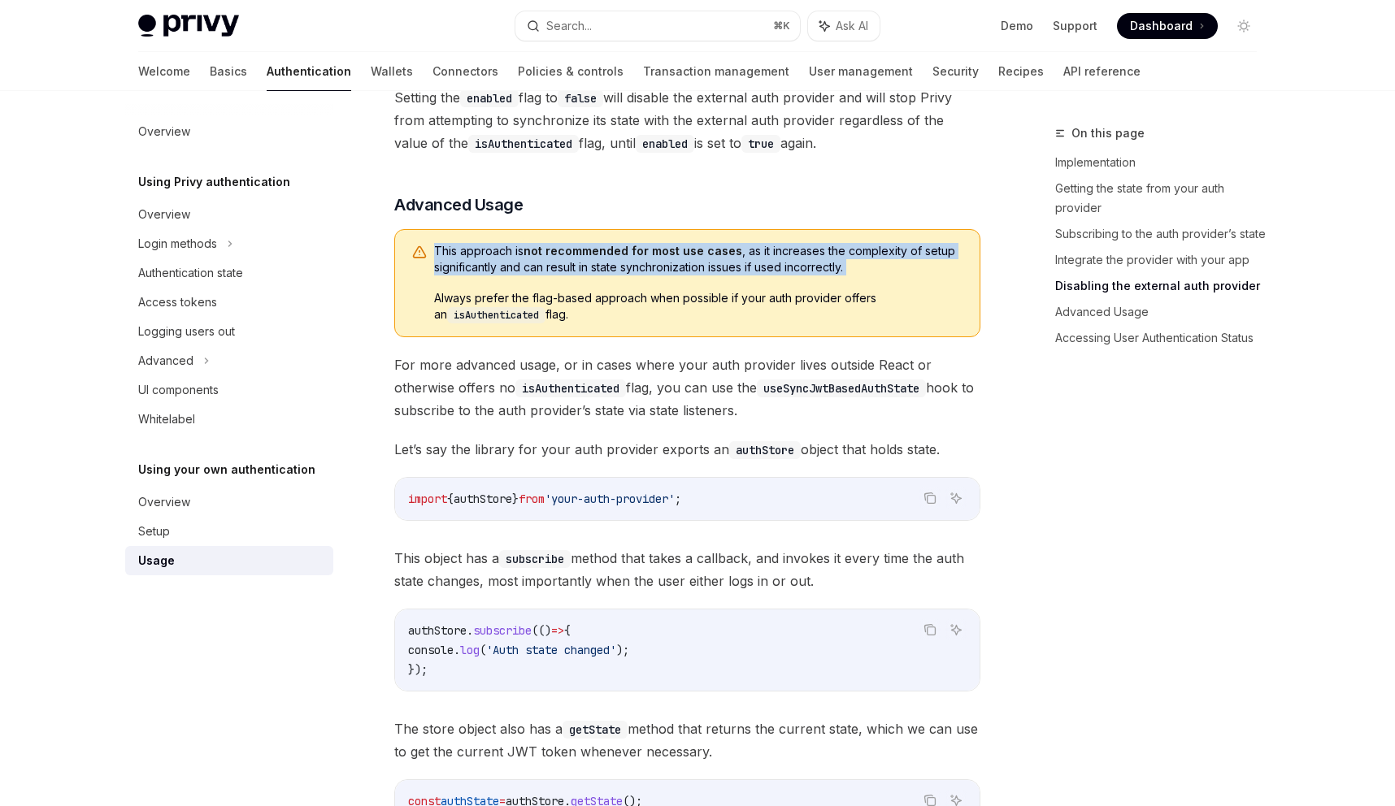
click at [485, 258] on span "This approach is not recommended for most use cases , as it increases the compl…" at bounding box center [698, 259] width 529 height 33
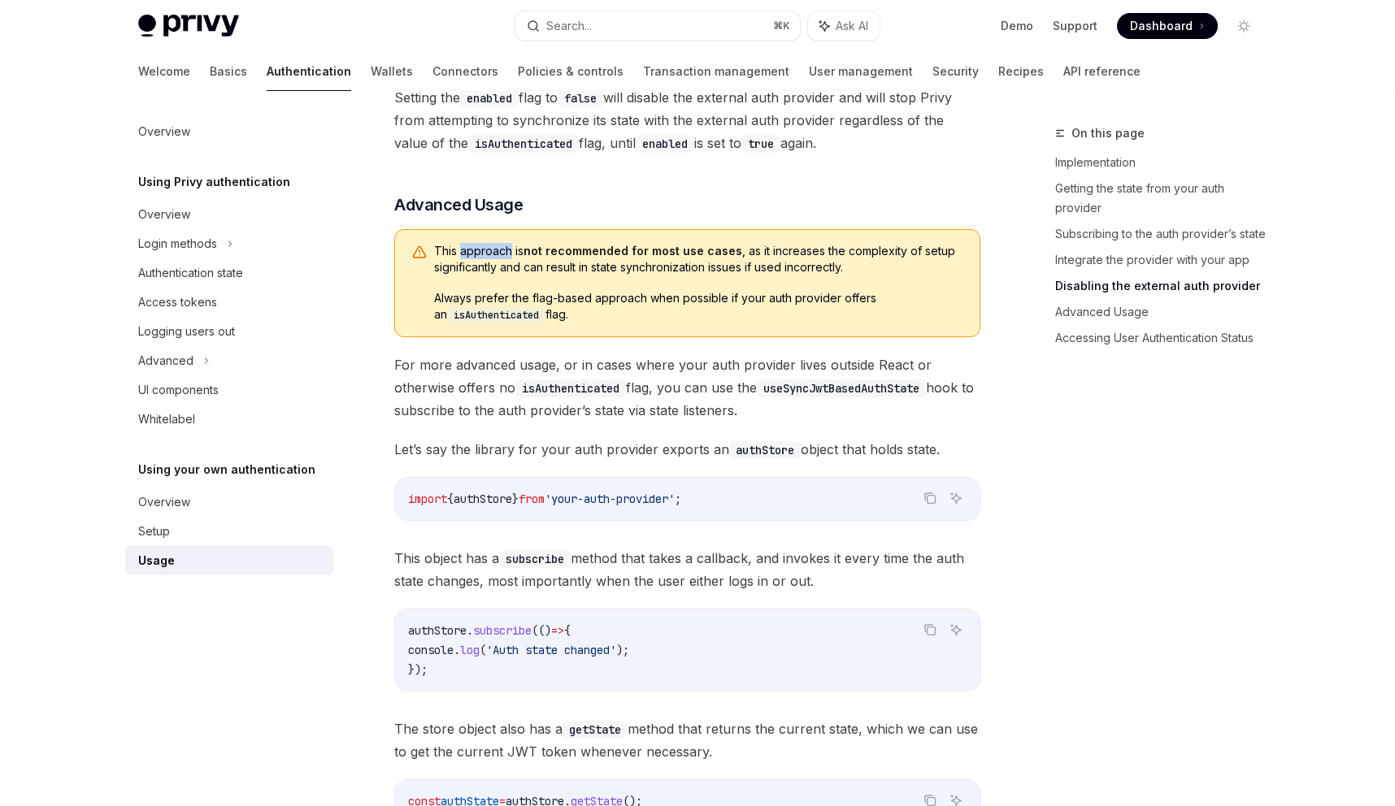
click at [485, 258] on span "This approach is not recommended for most use cases , as it increases the compl…" at bounding box center [698, 259] width 529 height 33
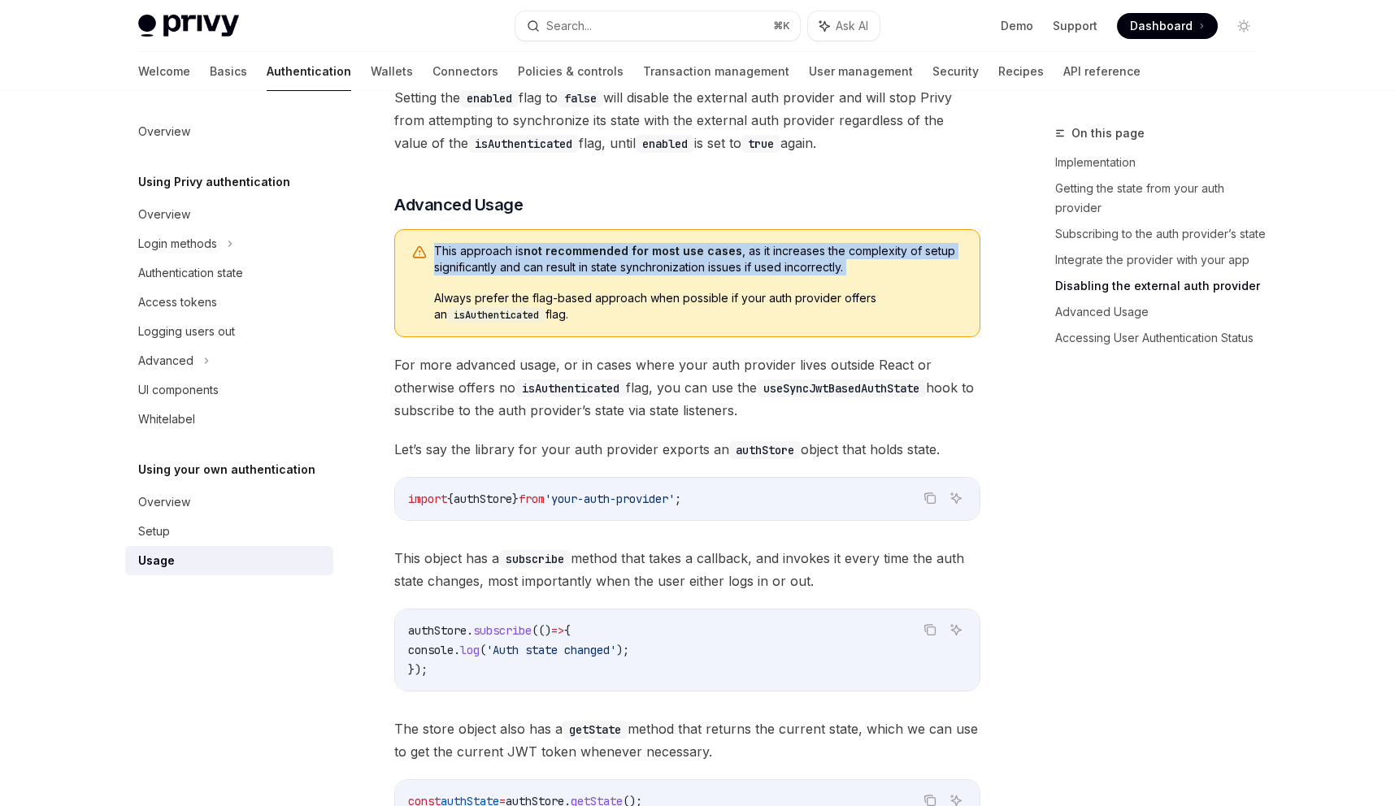
click at [485, 258] on span "This approach is not recommended for most use cases , as it increases the compl…" at bounding box center [698, 259] width 529 height 33
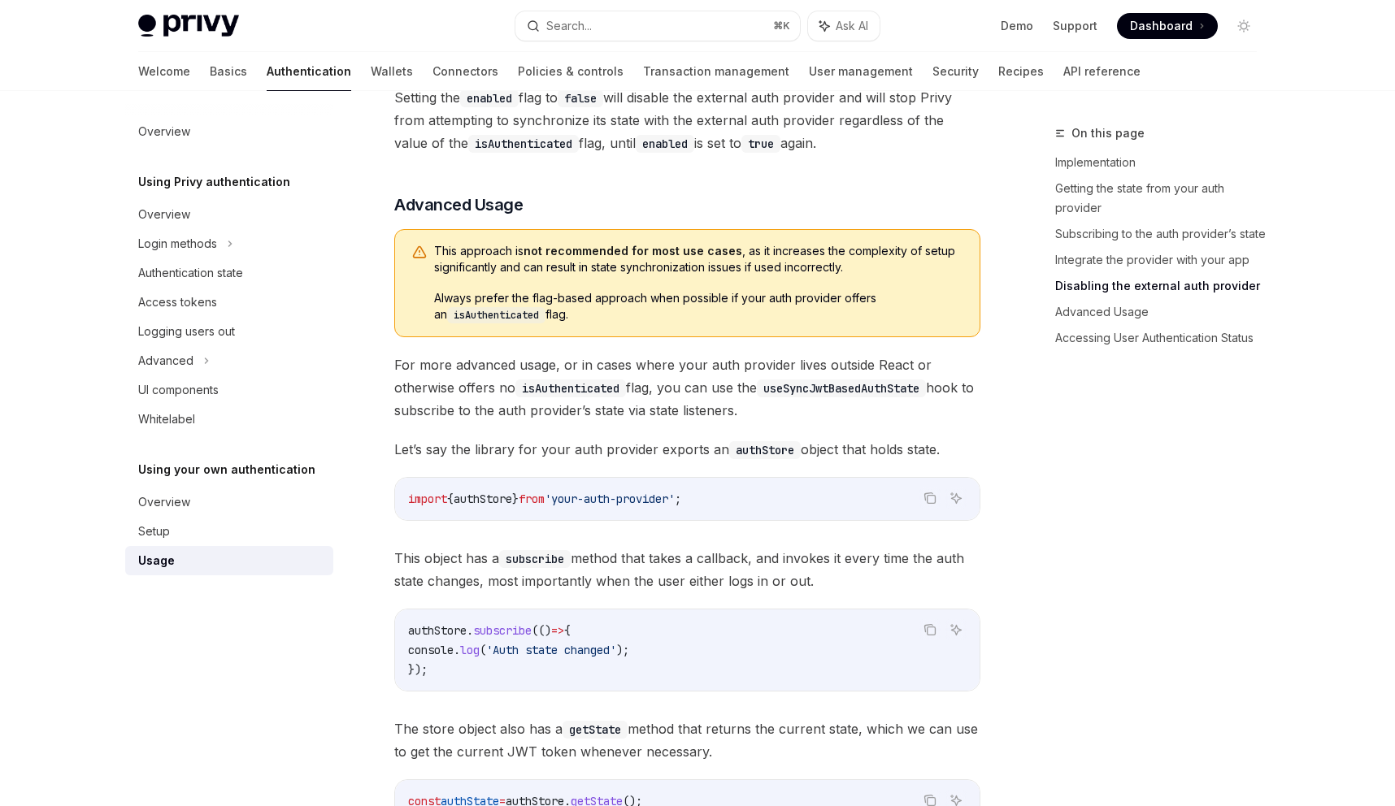
click at [481, 301] on span "Always prefer the flag-based approach when possible if your auth provider offer…" at bounding box center [698, 306] width 529 height 33
click at [482, 276] on span "This approach is not recommended for most use cases , as it increases the compl…" at bounding box center [698, 259] width 529 height 33
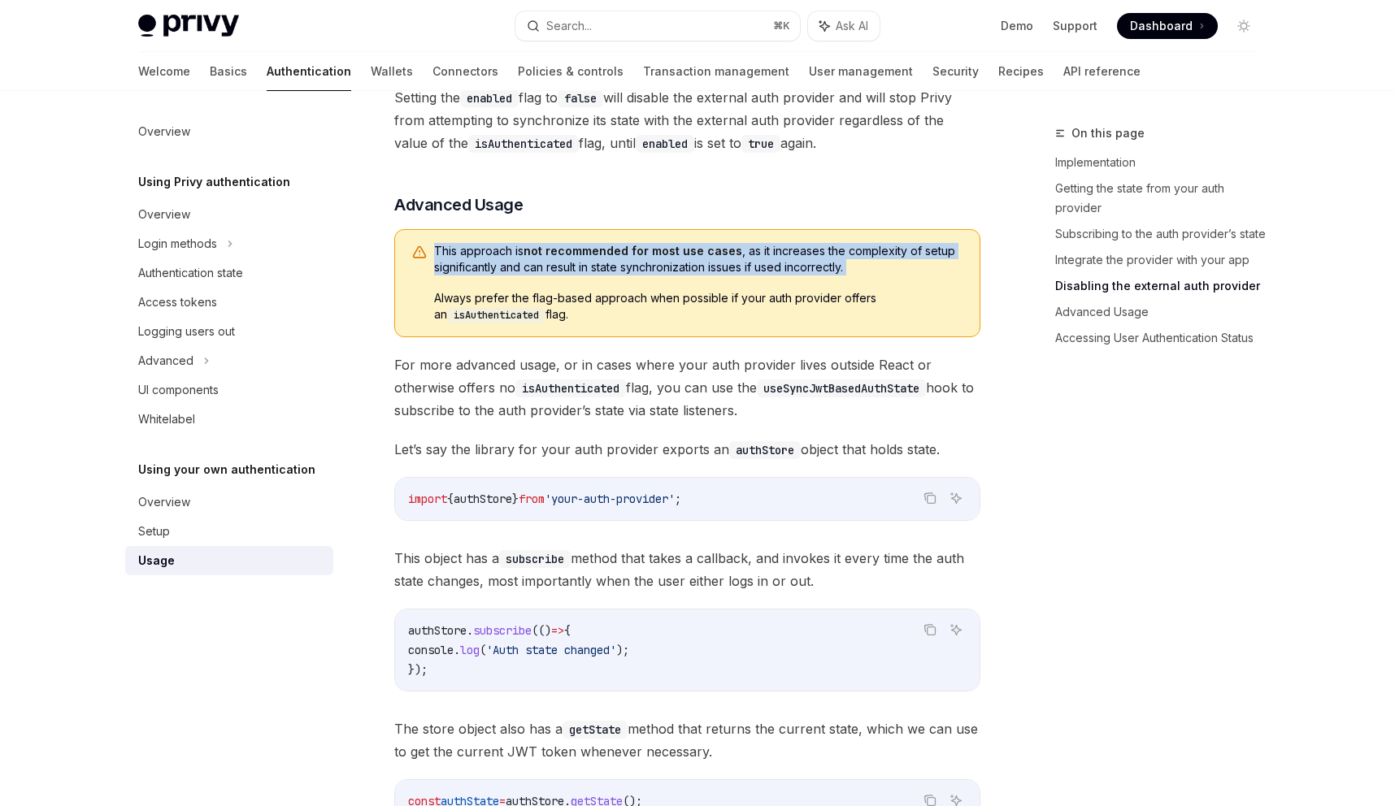
click at [482, 276] on span "This approach is not recommended for most use cases , as it increases the compl…" at bounding box center [698, 259] width 529 height 33
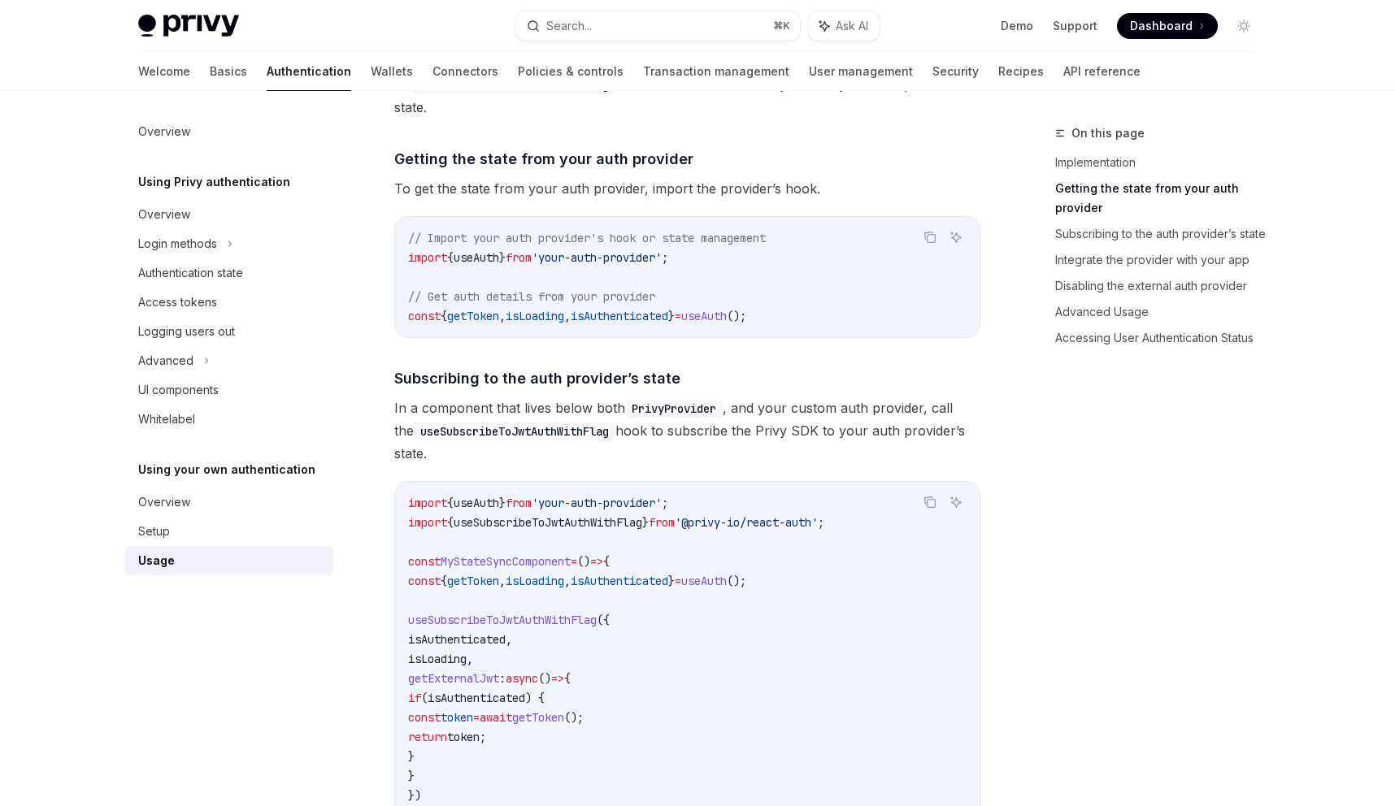
scroll to position [490, 0]
